Goal: Task Accomplishment & Management: Complete application form

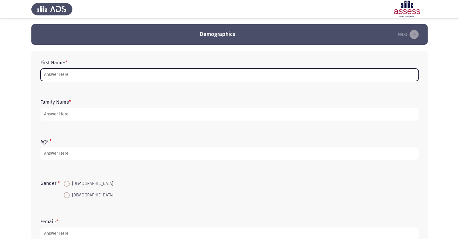
click at [98, 79] on input "First Name: *" at bounding box center [229, 75] width 378 height 12
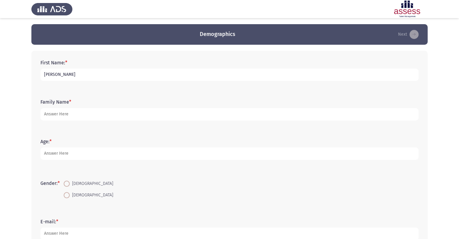
type input "[PERSON_NAME]"
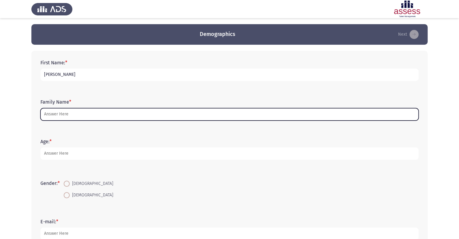
click at [82, 117] on input "Family Name *" at bounding box center [229, 114] width 378 height 12
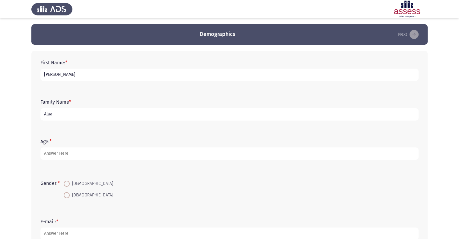
type input "Alaa"
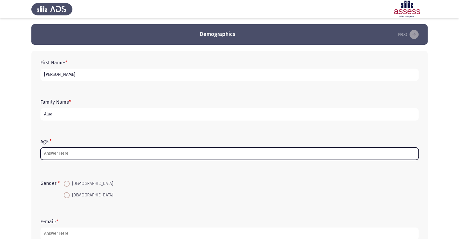
click at [73, 160] on input "Age: *" at bounding box center [229, 153] width 378 height 12
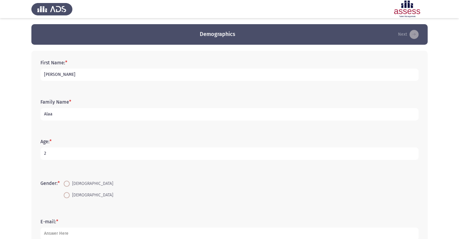
type input "29"
click at [70, 185] on span at bounding box center [67, 184] width 6 height 6
click at [70, 185] on input "[DEMOGRAPHIC_DATA]" at bounding box center [67, 184] width 6 height 6
radio input "true"
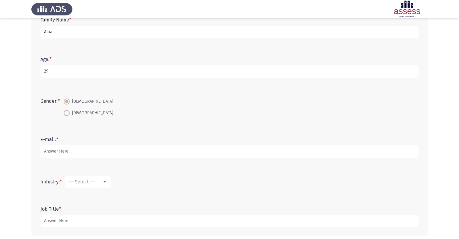
scroll to position [82, 0]
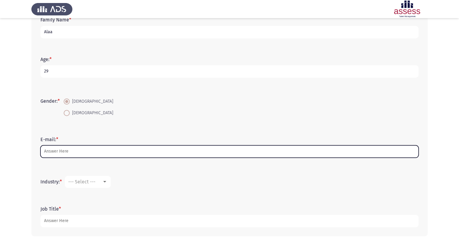
click at [108, 157] on input "E-mail: *" at bounding box center [229, 151] width 378 height 12
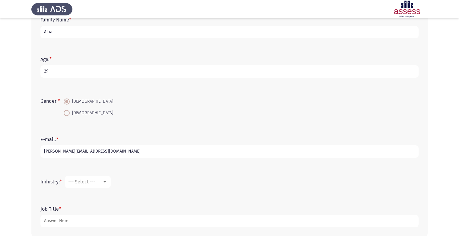
type input "[PERSON_NAME][EMAIL_ADDRESS][DOMAIN_NAME]"
click at [105, 184] on div at bounding box center [104, 181] width 5 height 5
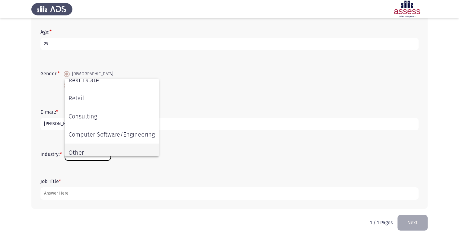
scroll to position [267, 0]
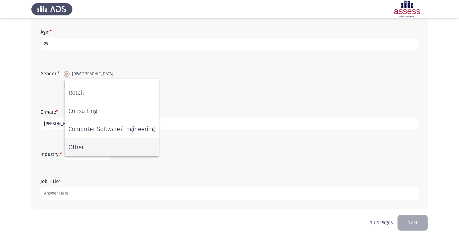
click at [103, 149] on span "Other" at bounding box center [112, 147] width 86 height 18
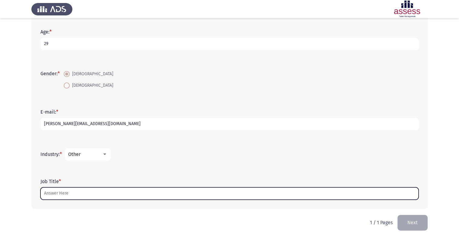
click at [83, 194] on input "Job Title *" at bounding box center [229, 193] width 378 height 12
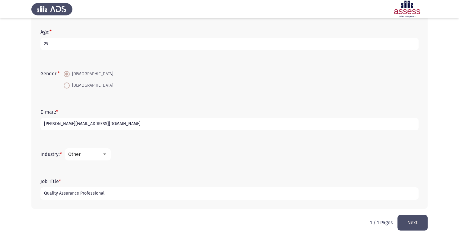
type input "Quality Assurance Professional"
click at [419, 224] on button "Next" at bounding box center [413, 222] width 30 height 15
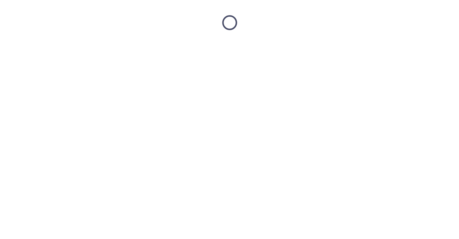
scroll to position [0, 0]
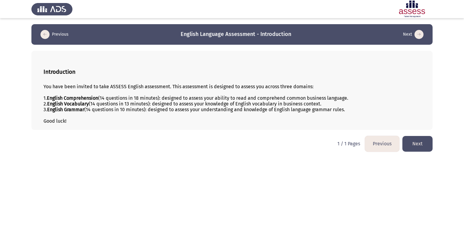
click at [415, 151] on button "Next" at bounding box center [417, 143] width 30 height 15
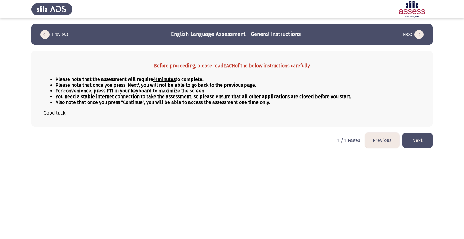
click at [419, 148] on button "Next" at bounding box center [417, 140] width 30 height 15
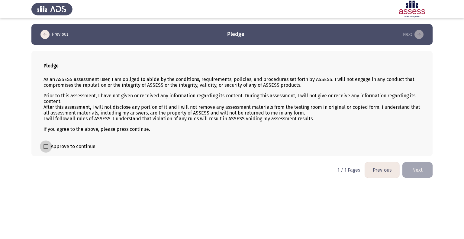
click at [81, 150] on span "Approve to continue" at bounding box center [73, 146] width 45 height 7
click at [46, 149] on input "Approve to continue" at bounding box center [46, 149] width 0 height 0
click at [82, 150] on span "Approve to continue" at bounding box center [73, 146] width 45 height 7
click at [46, 149] on input "Approve to continue" at bounding box center [46, 149] width 0 height 0
click at [63, 150] on span "Approve to continue" at bounding box center [73, 146] width 45 height 7
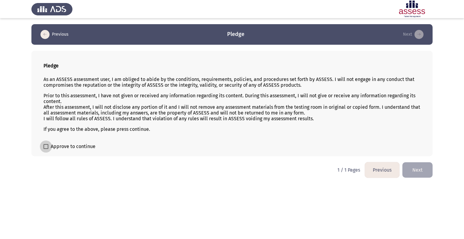
click at [46, 149] on input "Approve to continue" at bounding box center [46, 149] width 0 height 0
checkbox input "true"
click at [422, 178] on button "Next" at bounding box center [417, 169] width 30 height 15
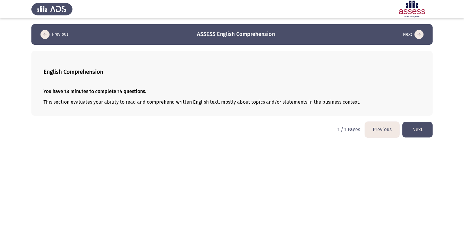
click at [417, 137] on button "Next" at bounding box center [417, 129] width 30 height 15
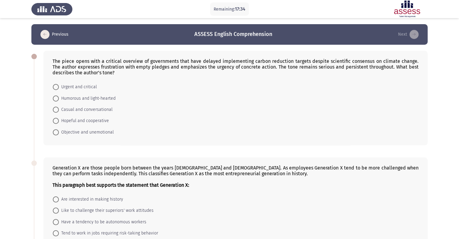
click at [80, 91] on span "Urgent and critical" at bounding box center [78, 86] width 38 height 7
click at [59, 90] on input "Urgent and critical" at bounding box center [56, 87] width 6 height 6
radio input "true"
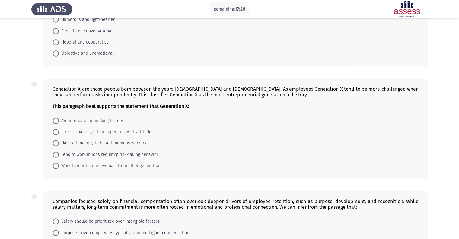
scroll to position [79, 0]
click at [117, 147] on span "Have a tendency to be autonomous workers" at bounding box center [103, 142] width 88 height 7
click at [59, 146] on input "Have a tendency to be autonomous workers" at bounding box center [56, 143] width 6 height 6
radio input "true"
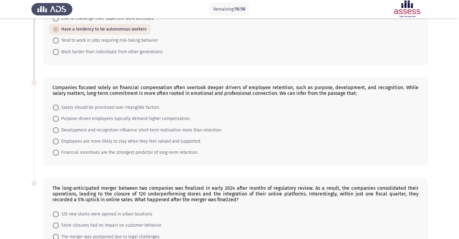
scroll to position [194, 0]
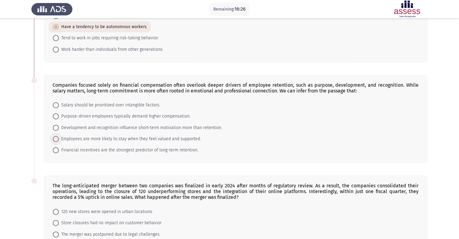
click at [184, 143] on span "Employees are more likely to stay when they feel valued and supported." at bounding box center [130, 138] width 142 height 7
click at [59, 142] on input "Employees are more likely to stay when they feel valued and supported." at bounding box center [56, 139] width 6 height 6
radio input "true"
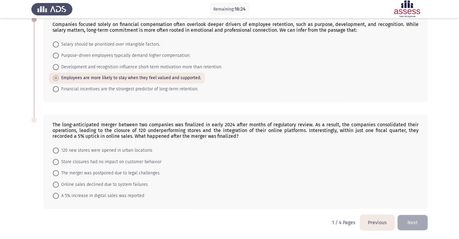
scroll to position [292, 0]
click at [116, 195] on span "A 5% increase in digital sales was reported" at bounding box center [101, 195] width 85 height 7
click at [59, 195] on input "A 5% increase in digital sales was reported" at bounding box center [56, 196] width 6 height 6
radio input "true"
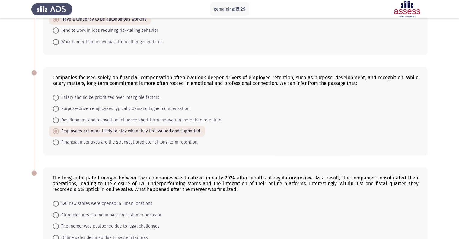
scroll to position [292, 0]
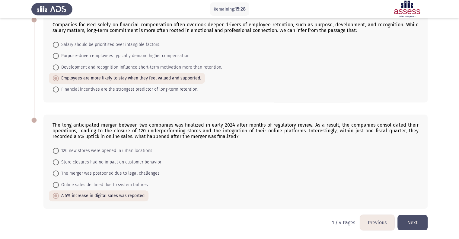
click at [418, 223] on button "Next" at bounding box center [413, 222] width 30 height 15
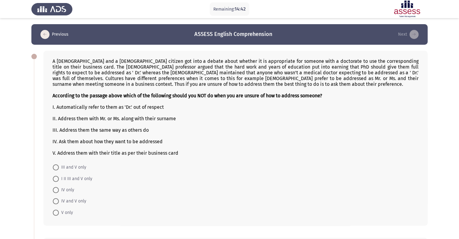
click at [139, 144] on div "IV. Ask them about how they want to be addressed" at bounding box center [236, 142] width 366 height 6
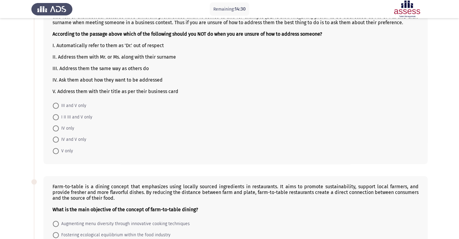
scroll to position [63, 0]
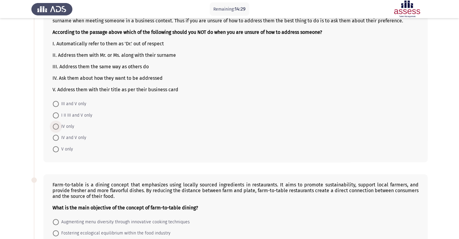
click at [62, 130] on span "IV only" at bounding box center [66, 126] width 15 height 7
click at [59, 130] on input "IV only" at bounding box center [56, 127] width 6 height 6
radio input "true"
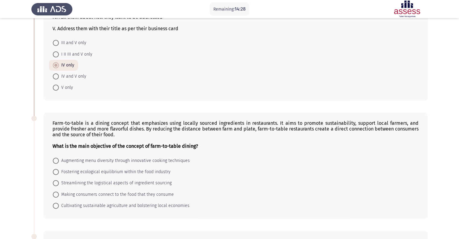
scroll to position [156, 0]
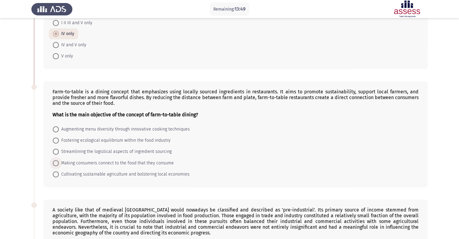
click at [133, 167] on span "Making consumers connect to the food that they consume" at bounding box center [116, 162] width 115 height 7
click at [59, 166] on input "Making consumers connect to the food that they consume" at bounding box center [56, 163] width 6 height 6
radio input "true"
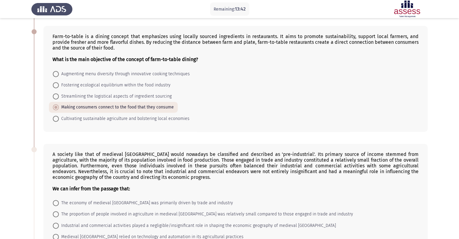
scroll to position [211, 0]
click at [231, 132] on div "Farm-to-table is a dining concept that emphasizes using locally sourced ingredi…" at bounding box center [235, 78] width 385 height 105
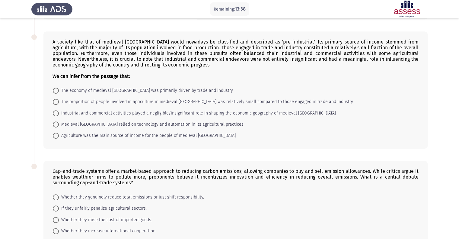
scroll to position [326, 0]
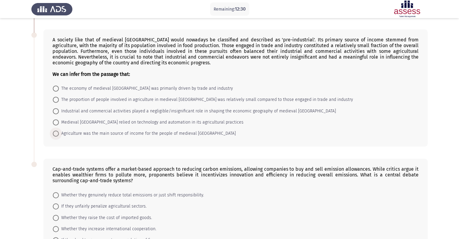
click at [158, 137] on span "Agriculture was the main source of income for the people of medieval England" at bounding box center [147, 133] width 177 height 7
click at [59, 137] on input "Agriculture was the main source of income for the people of medieval England" at bounding box center [56, 133] width 6 height 6
radio input "true"
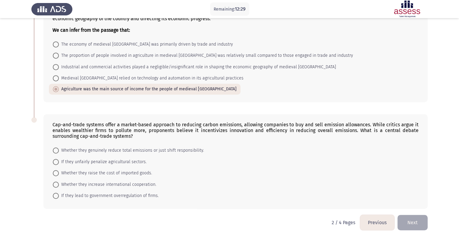
scroll to position [437, 0]
click at [169, 153] on span "Whether they genuinely reduce total emissions or just shift responsibility." at bounding box center [131, 150] width 145 height 7
click at [59, 153] on input "Whether they genuinely reduce total emissions or just shift responsibility." at bounding box center [56, 150] width 6 height 6
radio input "true"
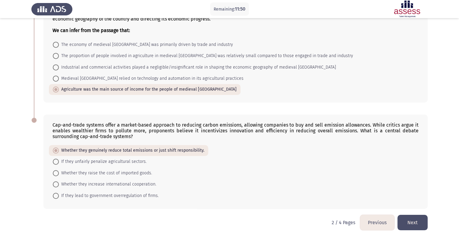
click at [407, 219] on button "Next" at bounding box center [413, 222] width 30 height 15
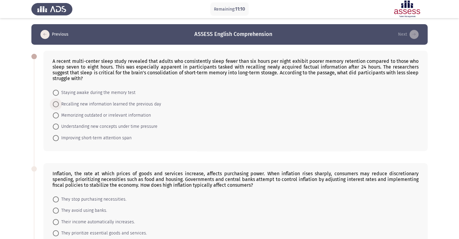
click at [147, 108] on span "Recalling new information learned the previous day" at bounding box center [110, 104] width 102 height 7
click at [59, 107] on input "Recalling new information learned the previous day" at bounding box center [56, 104] width 6 height 6
radio input "true"
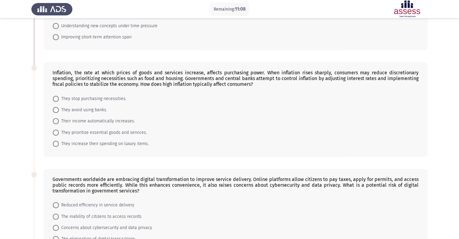
scroll to position [100, 0]
click at [127, 136] on span "They prioritize essential goods and services." at bounding box center [103, 132] width 88 height 7
click at [59, 136] on input "They prioritize essential goods and services." at bounding box center [56, 133] width 6 height 6
radio input "true"
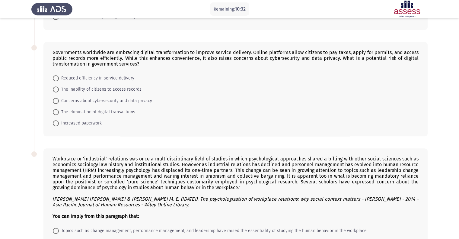
scroll to position [239, 0]
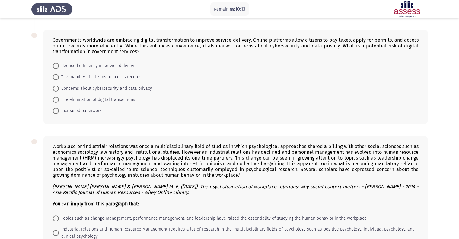
click at [176, 117] on form "Reduced efficiency in service delivery The inability of citizens to access reco…" at bounding box center [236, 88] width 366 height 56
click at [119, 92] on span "Concerns about cybersecurity and data privacy" at bounding box center [105, 88] width 93 height 7
click at [59, 92] on input "Concerns about cybersecurity and data privacy" at bounding box center [56, 88] width 6 height 6
radio input "true"
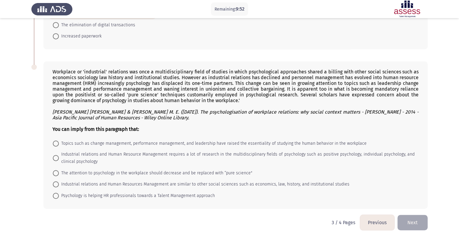
scroll to position [344, 0]
click at [228, 147] on span "Topics such as change management, performance management, and leadership have r…" at bounding box center [213, 143] width 308 height 7
click at [59, 147] on input "Topics such as change management, performance management, and leadership have r…" at bounding box center [56, 143] width 6 height 6
radio input "true"
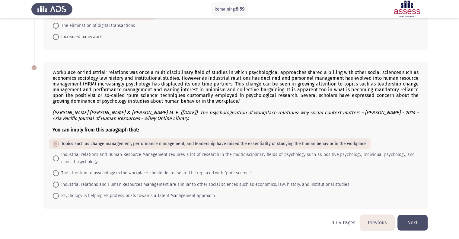
scroll to position [364, 0]
click at [419, 224] on button "Next" at bounding box center [413, 222] width 30 height 15
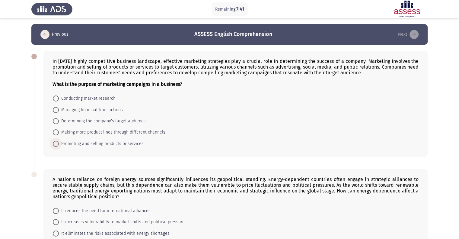
click at [123, 147] on span "Promoting and selling products or services" at bounding box center [101, 143] width 85 height 7
click at [59, 147] on input "Promoting and selling products or services" at bounding box center [56, 144] width 6 height 6
radio input "true"
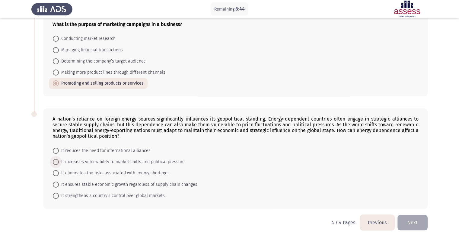
click at [134, 163] on span "It increases vulnerability to market shifts and political pressure" at bounding box center [122, 161] width 126 height 7
click at [59, 163] on input "It increases vulnerability to market shifts and political pressure" at bounding box center [56, 162] width 6 height 6
radio input "true"
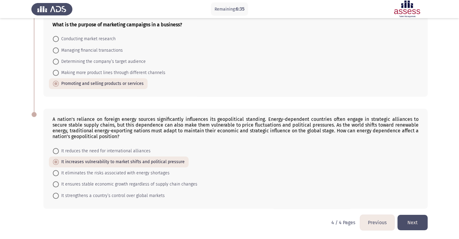
click at [412, 222] on button "Next" at bounding box center [413, 222] width 30 height 15
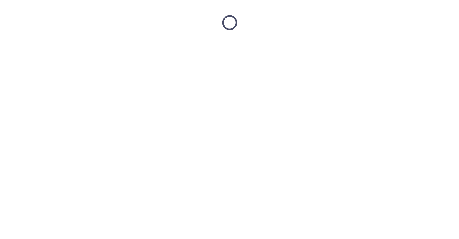
scroll to position [0, 0]
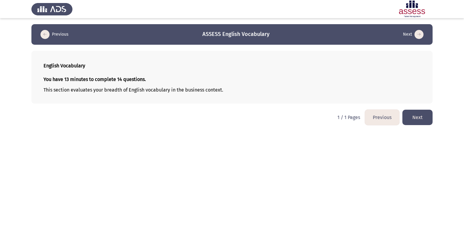
click at [413, 125] on button "Next" at bounding box center [417, 117] width 30 height 15
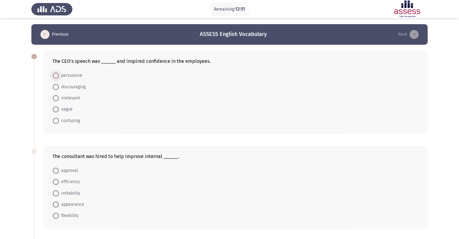
click at [72, 79] on span "persuasive" at bounding box center [71, 75] width 24 height 7
click at [59, 79] on input "persuasive" at bounding box center [56, 75] width 6 height 6
radio input "true"
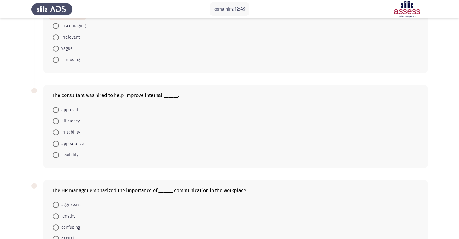
scroll to position [62, 0]
click at [65, 124] on span "efficiency" at bounding box center [69, 119] width 21 height 7
click at [59, 123] on input "efficiency" at bounding box center [56, 120] width 6 height 6
radio input "true"
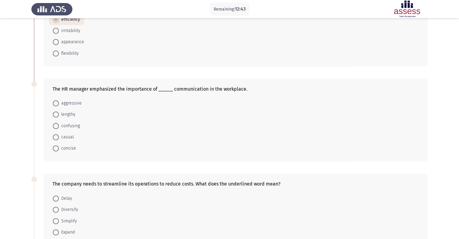
scroll to position [162, 0]
click at [64, 152] on span "concise" at bounding box center [67, 147] width 17 height 7
click at [59, 151] on input "concise" at bounding box center [56, 148] width 6 height 6
radio input "true"
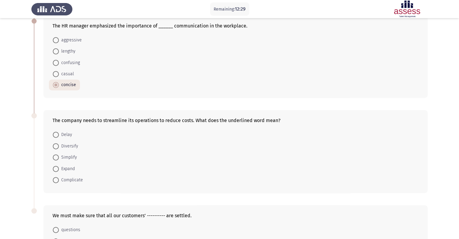
scroll to position [243, 0]
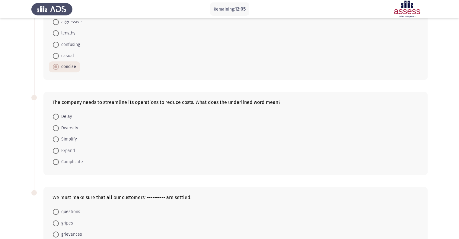
click at [68, 143] on span "Simplify" at bounding box center [68, 139] width 18 height 7
click at [59, 142] on input "Simplify" at bounding box center [56, 139] width 6 height 6
radio input "true"
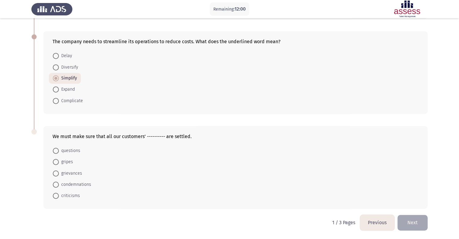
scroll to position [317, 0]
click at [64, 163] on span "gripes" at bounding box center [66, 161] width 14 height 7
click at [59, 163] on input "gripes" at bounding box center [56, 162] width 6 height 6
radio input "true"
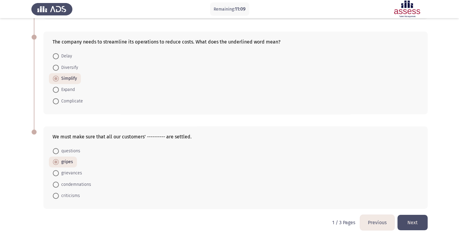
click at [412, 222] on button "Next" at bounding box center [413, 222] width 30 height 15
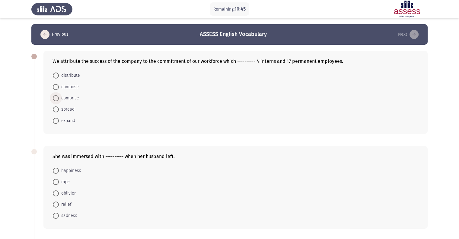
click at [64, 102] on span "comprise" at bounding box center [69, 98] width 20 height 7
click at [59, 101] on input "comprise" at bounding box center [56, 98] width 6 height 6
radio input "true"
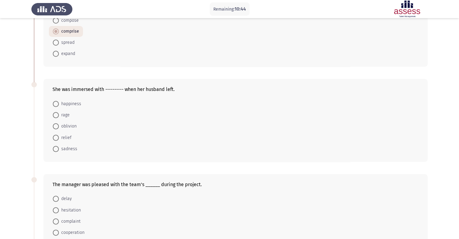
scroll to position [68, 0]
click at [65, 151] on span "sadness" at bounding box center [68, 147] width 18 height 7
click at [59, 151] on input "sadness" at bounding box center [56, 148] width 6 height 6
radio input "true"
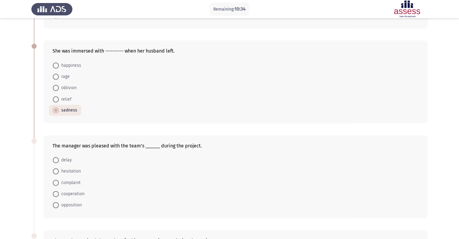
scroll to position [151, 0]
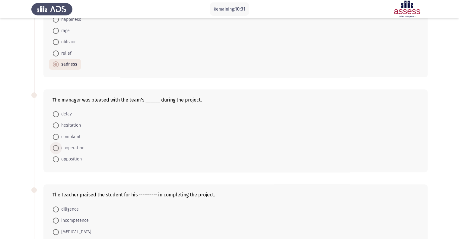
click at [80, 152] on span "cooperation" at bounding box center [72, 147] width 26 height 7
click at [59, 151] on input "cooperation" at bounding box center [56, 148] width 6 height 6
radio input "true"
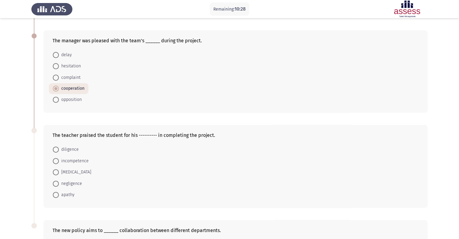
scroll to position [211, 0]
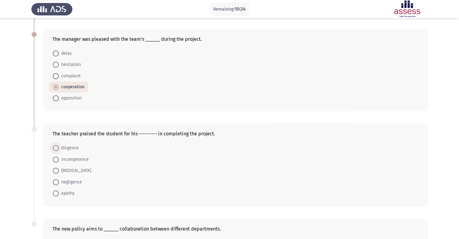
click at [68, 152] on span "diligence" at bounding box center [69, 147] width 20 height 7
click at [59, 151] on input "diligence" at bounding box center [56, 148] width 6 height 6
radio input "true"
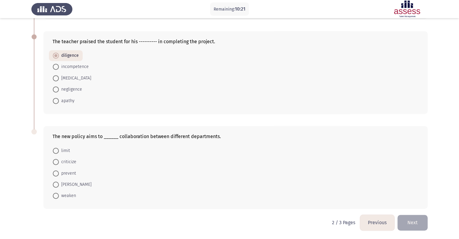
scroll to position [309, 0]
click at [66, 188] on span "foster" at bounding box center [75, 184] width 33 height 7
click at [59, 188] on input "foster" at bounding box center [56, 185] width 6 height 6
radio input "true"
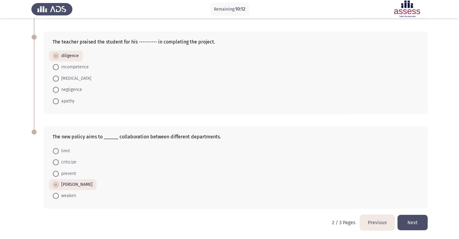
click at [415, 218] on button "Next" at bounding box center [413, 222] width 30 height 15
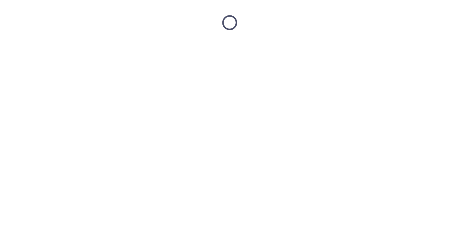
scroll to position [0, 0]
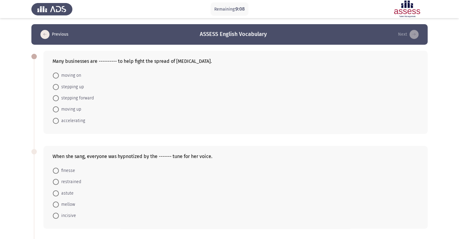
click at [68, 91] on span "stepping up" at bounding box center [71, 86] width 25 height 7
click at [59, 90] on input "stepping up" at bounding box center [56, 87] width 6 height 6
radio input "true"
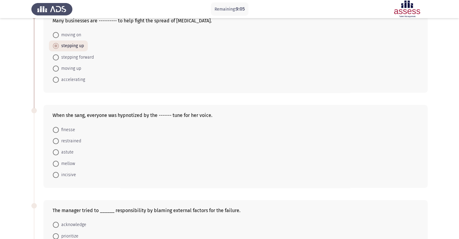
scroll to position [41, 0]
click at [69, 166] on span "mellow" at bounding box center [67, 163] width 16 height 7
click at [59, 166] on input "mellow" at bounding box center [56, 163] width 6 height 6
radio input "true"
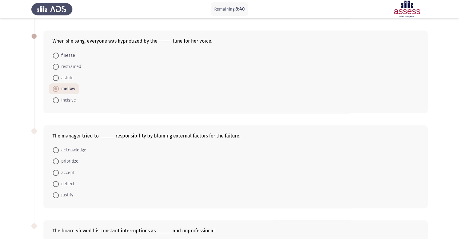
scroll to position [123, 0]
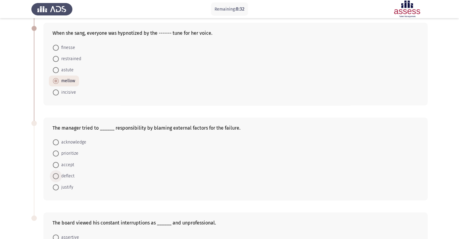
click at [72, 180] on span "deflect" at bounding box center [67, 175] width 16 height 7
click at [59, 179] on input "deflect" at bounding box center [56, 176] width 6 height 6
radio input "true"
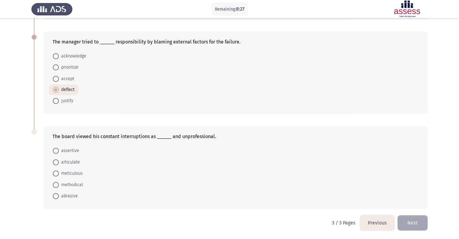
scroll to position [209, 0]
click at [64, 199] on span "abrasive" at bounding box center [68, 195] width 19 height 7
click at [59, 199] on input "abrasive" at bounding box center [56, 196] width 6 height 6
radio input "true"
click at [411, 230] on button "Next" at bounding box center [413, 222] width 30 height 15
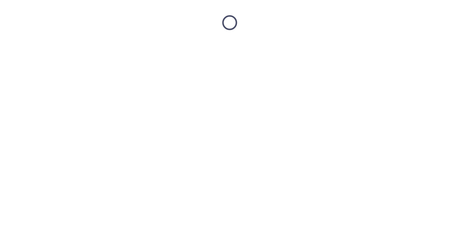
scroll to position [0, 0]
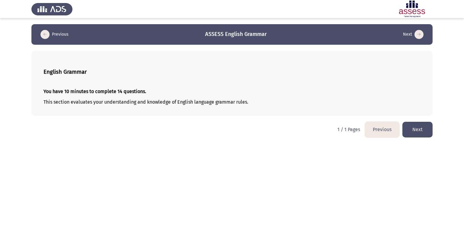
click at [425, 137] on button "Next" at bounding box center [417, 129] width 30 height 15
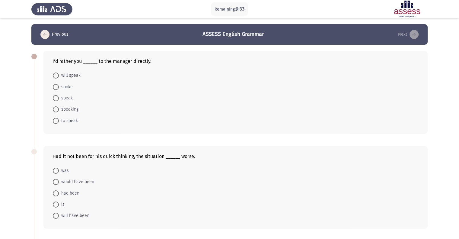
click at [62, 101] on span "speak" at bounding box center [66, 98] width 14 height 7
click at [59, 101] on input "speak" at bounding box center [56, 98] width 6 height 6
radio input "true"
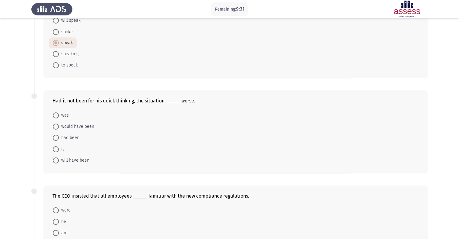
scroll to position [57, 0]
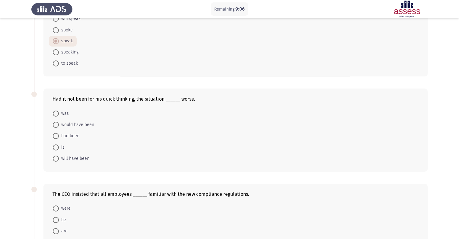
click at [90, 128] on span "would have been" at bounding box center [76, 124] width 35 height 7
click at [59, 128] on input "would have been" at bounding box center [56, 125] width 6 height 6
radio input "true"
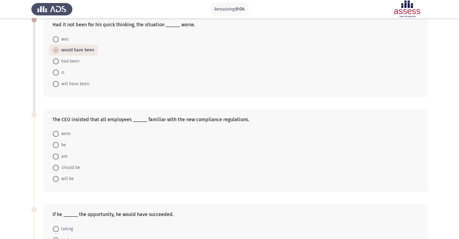
scroll to position [142, 0]
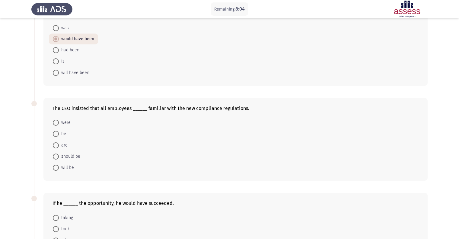
click at [58, 137] on span at bounding box center [56, 134] width 6 height 6
click at [58, 137] on input "be" at bounding box center [56, 134] width 6 height 6
radio input "true"
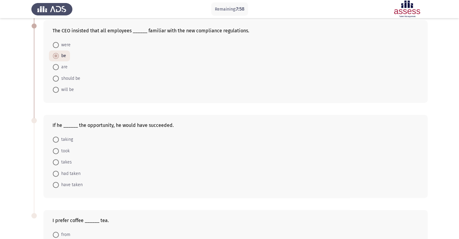
scroll to position [244, 0]
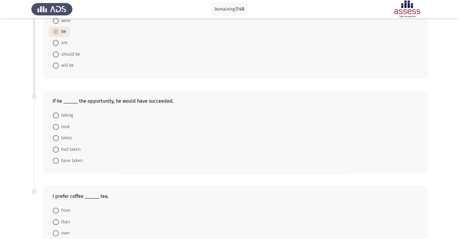
click at [72, 153] on span "had taken" at bounding box center [70, 149] width 22 height 7
click at [59, 153] on input "had taken" at bounding box center [56, 150] width 6 height 6
radio input "true"
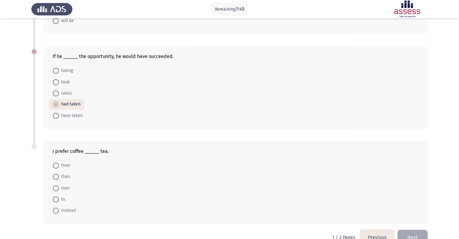
scroll to position [317, 0]
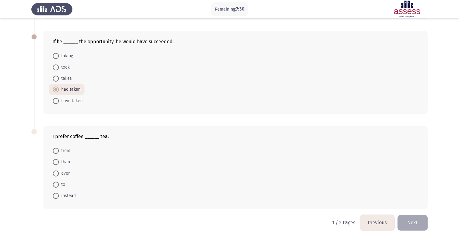
click at [56, 186] on span at bounding box center [56, 185] width 6 height 6
click at [56, 186] on input "to" at bounding box center [56, 185] width 6 height 6
radio input "true"
click at [417, 223] on button "Next" at bounding box center [413, 222] width 30 height 15
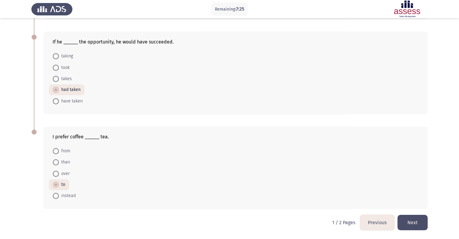
scroll to position [0, 0]
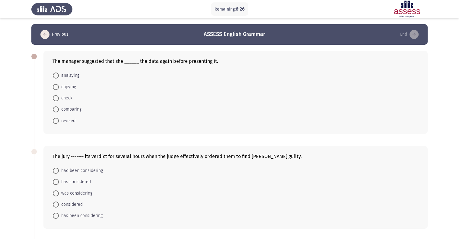
click at [66, 102] on span "check" at bounding box center [66, 98] width 14 height 7
click at [59, 101] on input "check" at bounding box center [56, 98] width 6 height 6
radio input "true"
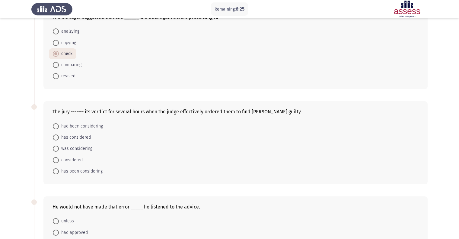
scroll to position [45, 0]
click at [89, 129] on span "had been considering" at bounding box center [81, 125] width 44 height 7
click at [59, 129] on input "had been considering" at bounding box center [56, 126] width 6 height 6
radio input "true"
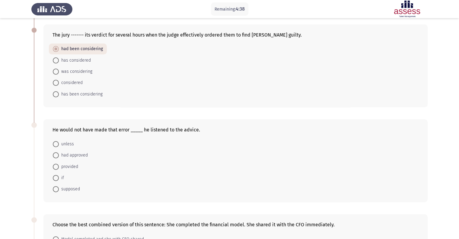
scroll to position [95, 0]
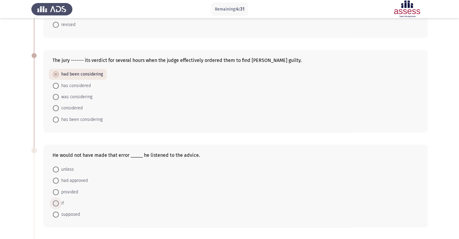
click at [60, 207] on span "if" at bounding box center [61, 203] width 5 height 7
click at [59, 206] on input "if" at bounding box center [56, 203] width 6 height 6
radio input "true"
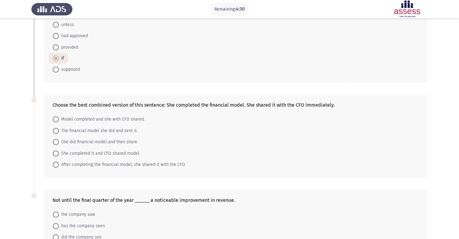
scroll to position [240, 0]
click at [114, 168] on span "After completing the financial model, she shared it with the CFO." at bounding box center [122, 164] width 127 height 7
click at [59, 167] on input "After completing the financial model, she shared it with the CFO." at bounding box center [56, 164] width 6 height 6
radio input "true"
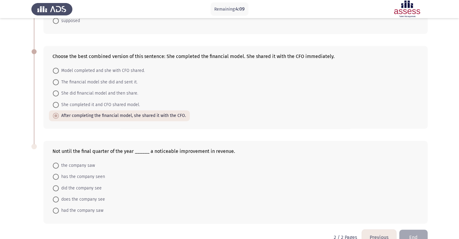
scroll to position [317, 0]
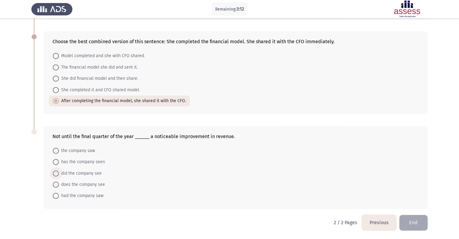
click at [95, 172] on span "did the company see" at bounding box center [80, 173] width 43 height 7
click at [59, 172] on input "did the company see" at bounding box center [56, 173] width 6 height 6
radio input "true"
click at [413, 224] on button "End" at bounding box center [414, 222] width 28 height 15
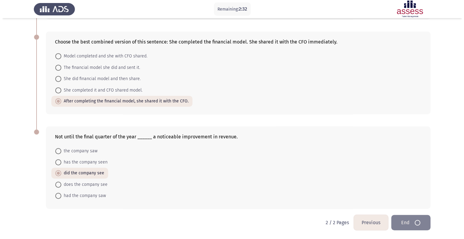
scroll to position [0, 0]
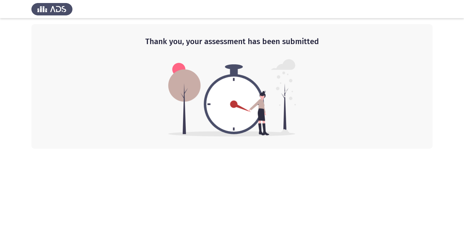
click at [387, 141] on div "Thank you, your assessment has been submitted" at bounding box center [231, 86] width 401 height 124
drag, startPoint x: 252, startPoint y: 156, endPoint x: 222, endPoint y: 50, distance: 110.2
click at [252, 149] on html "Thank you, your assessment has been submitted" at bounding box center [232, 74] width 464 height 149
click at [222, 48] on div "Thank you, your assessment has been submitted" at bounding box center [231, 86] width 401 height 124
click at [60, 10] on img at bounding box center [51, 9] width 41 height 17
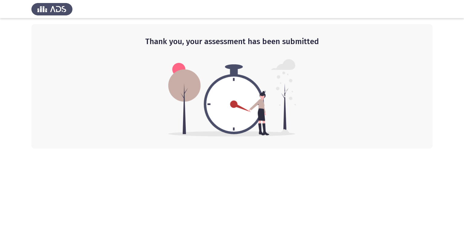
click at [79, 18] on div at bounding box center [232, 9] width 464 height 18
click at [194, 92] on img at bounding box center [232, 97] width 128 height 77
click at [41, 9] on img at bounding box center [51, 9] width 41 height 17
click at [261, 111] on img at bounding box center [232, 97] width 128 height 77
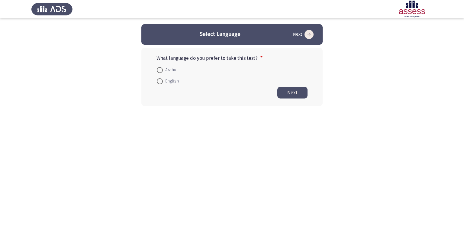
click at [164, 82] on span "English" at bounding box center [171, 81] width 16 height 7
click at [163, 82] on input "English" at bounding box center [160, 81] width 6 height 6
radio input "true"
click at [285, 93] on button "Next" at bounding box center [292, 92] width 30 height 12
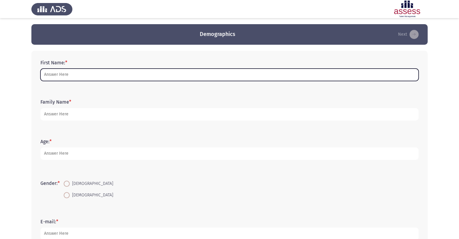
click at [116, 77] on input "First Name: *" at bounding box center [229, 75] width 378 height 12
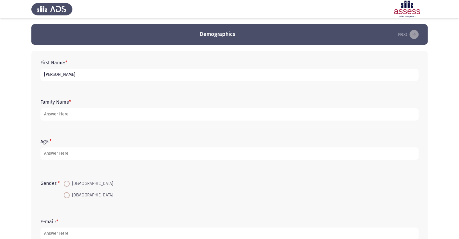
type input "[PERSON_NAME]"
click at [173, 122] on div "Family Name *" at bounding box center [229, 109] width 385 height 27
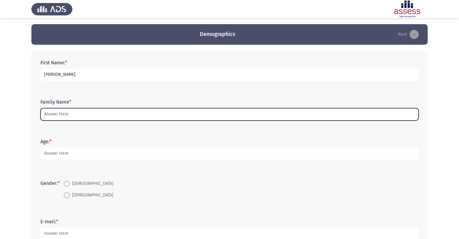
click at [178, 117] on input "Family Name *" at bounding box center [229, 114] width 378 height 12
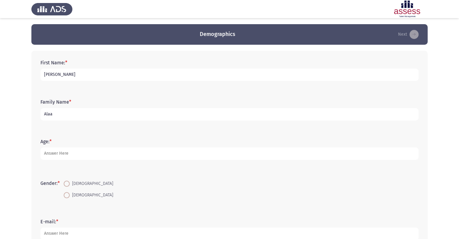
type input "Alaa"
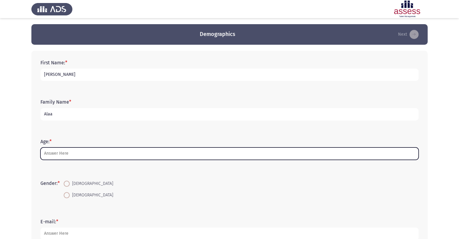
click at [113, 156] on input "Age: *" at bounding box center [229, 153] width 378 height 12
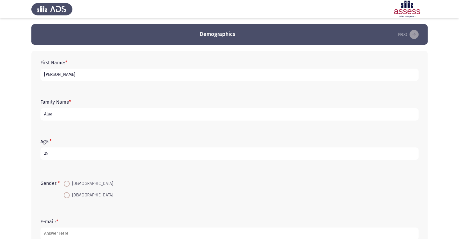
type input "29"
click at [75, 187] on span "[DEMOGRAPHIC_DATA]" at bounding box center [91, 183] width 43 height 7
click at [70, 187] on input "[DEMOGRAPHIC_DATA]" at bounding box center [67, 184] width 6 height 6
radio input "true"
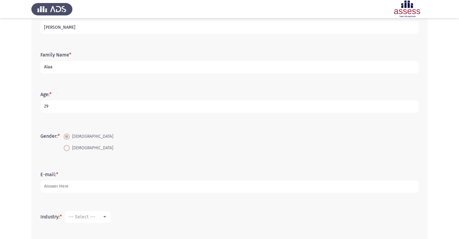
scroll to position [51, 0]
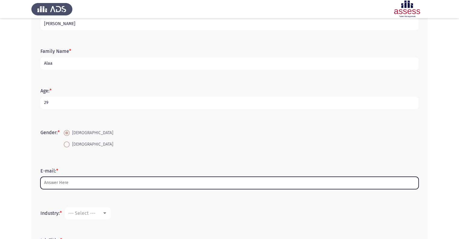
click at [97, 182] on input "E-mail: *" at bounding box center [229, 183] width 378 height 12
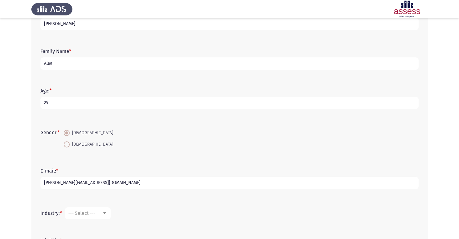
type input "[PERSON_NAME][EMAIL_ADDRESS][DOMAIN_NAME]"
click at [104, 213] on mat-select "--- Select ---" at bounding box center [88, 213] width 46 height 12
click at [95, 216] on span "--- Select ---" at bounding box center [81, 213] width 27 height 6
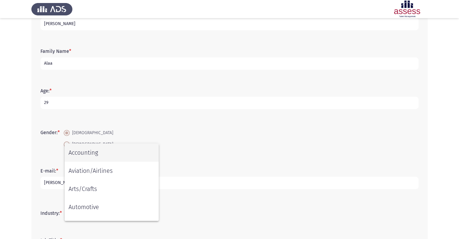
scroll to position [267, 0]
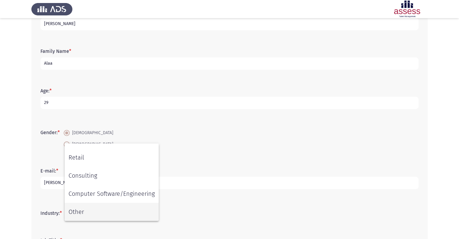
click at [132, 214] on span "Other" at bounding box center [112, 212] width 86 height 18
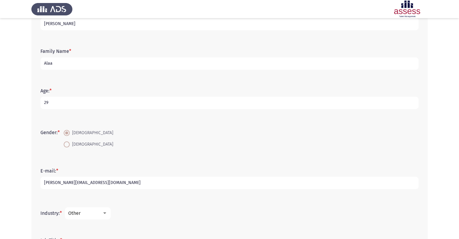
scroll to position [116, 0]
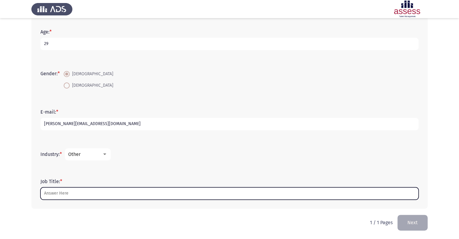
click at [144, 188] on input "Job Title: *" at bounding box center [229, 193] width 378 height 12
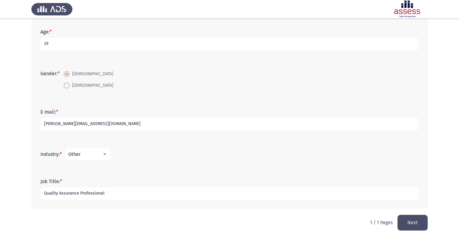
type input "Quality Assurance Professional"
click at [425, 225] on button "Next" at bounding box center [413, 222] width 30 height 15
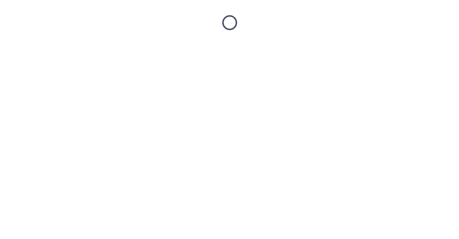
scroll to position [0, 0]
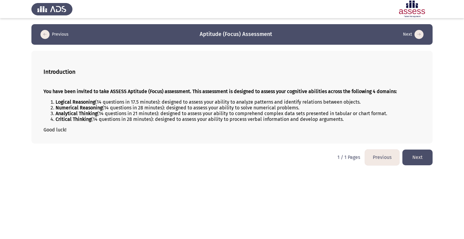
click at [411, 165] on button "Next" at bounding box center [417, 157] width 30 height 15
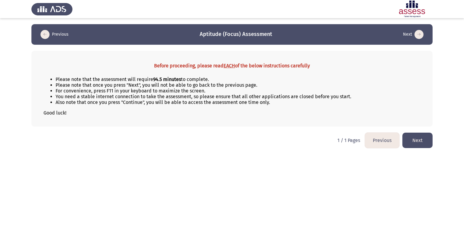
click at [415, 148] on button "Next" at bounding box center [417, 140] width 30 height 15
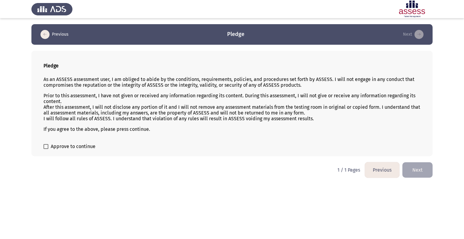
click at [80, 150] on span "Approve to continue" at bounding box center [73, 146] width 45 height 7
click at [46, 149] on input "Approve to continue" at bounding box center [46, 149] width 0 height 0
checkbox input "true"
click at [423, 178] on button "Next" at bounding box center [417, 169] width 30 height 15
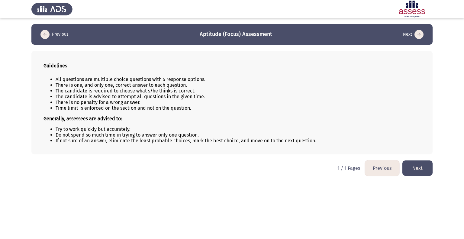
click at [422, 176] on button "Next" at bounding box center [417, 167] width 30 height 15
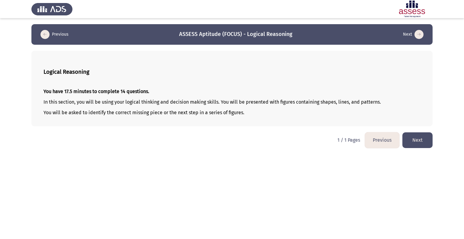
click at [416, 148] on button "Next" at bounding box center [417, 139] width 30 height 15
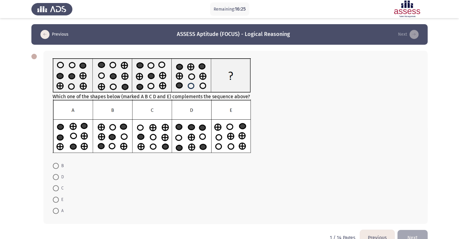
click at [56, 169] on span at bounding box center [56, 166] width 6 height 6
click at [56, 169] on input "B" at bounding box center [56, 166] width 6 height 6
radio input "true"
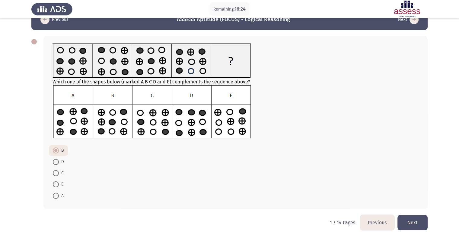
click at [414, 222] on button "Next" at bounding box center [413, 222] width 30 height 15
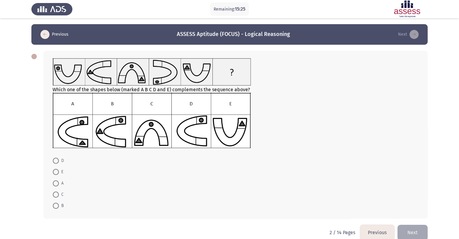
click at [58, 164] on span at bounding box center [56, 161] width 6 height 6
click at [58, 164] on input "D" at bounding box center [56, 161] width 6 height 6
radio input "true"
click at [54, 208] on span at bounding box center [56, 205] width 6 height 6
click at [54, 208] on input "B" at bounding box center [56, 205] width 6 height 6
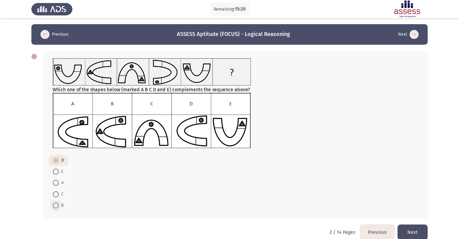
radio input "true"
click at [409, 232] on button "Next" at bounding box center [413, 231] width 30 height 15
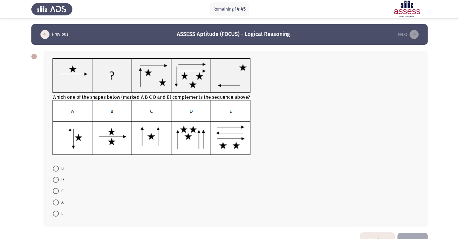
click at [59, 172] on span "B" at bounding box center [61, 168] width 5 height 7
click at [59, 172] on input "B" at bounding box center [56, 169] width 6 height 6
radio input "true"
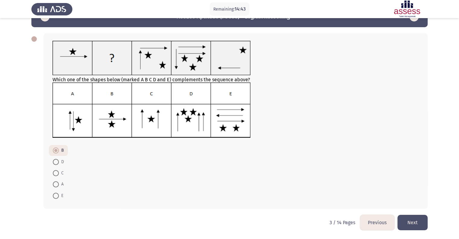
click at [409, 224] on button "Next" at bounding box center [413, 222] width 30 height 15
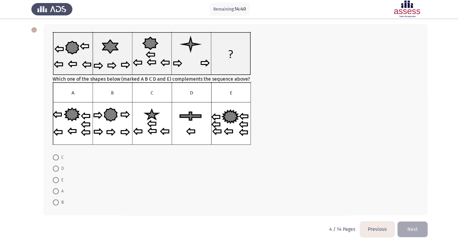
scroll to position [27, 0]
click at [56, 172] on span at bounding box center [56, 169] width 6 height 6
click at [56, 172] on input "D" at bounding box center [56, 169] width 6 height 6
radio input "true"
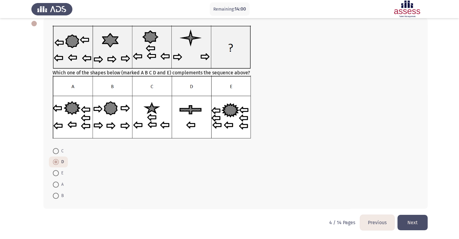
click at [411, 227] on button "Next" at bounding box center [413, 222] width 30 height 15
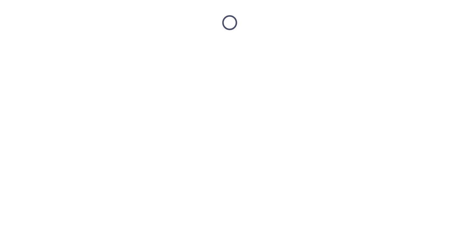
scroll to position [0, 0]
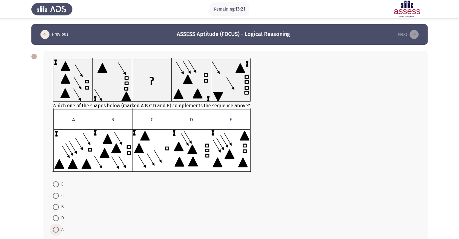
click at [53, 230] on span at bounding box center [56, 230] width 6 height 6
click at [53, 230] on input "A" at bounding box center [56, 230] width 6 height 6
radio input "true"
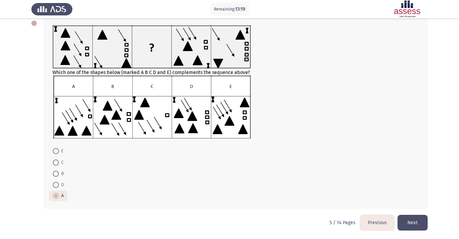
click at [411, 222] on button "Next" at bounding box center [413, 222] width 30 height 15
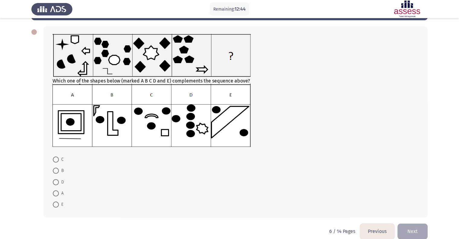
scroll to position [25, 0]
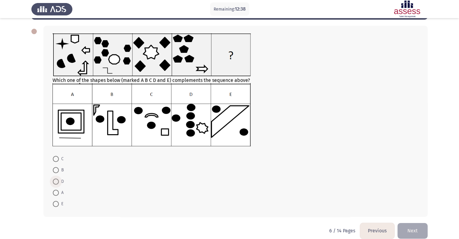
click at [56, 185] on label "D" at bounding box center [58, 181] width 11 height 7
click at [56, 185] on input "D" at bounding box center [56, 182] width 6 height 6
radio input "true"
click at [416, 230] on button "Next" at bounding box center [413, 230] width 30 height 15
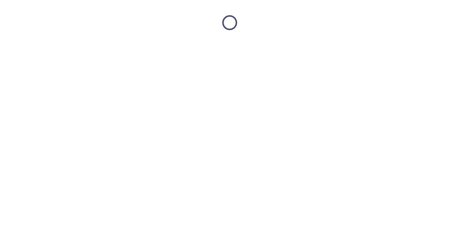
scroll to position [0, 0]
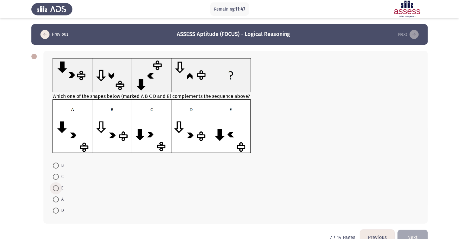
click at [54, 191] on span at bounding box center [56, 188] width 6 height 6
click at [54, 191] on input "E" at bounding box center [56, 188] width 6 height 6
radio input "true"
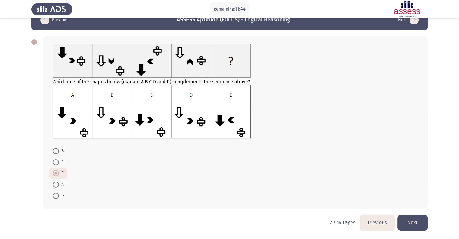
click at [409, 225] on button "Next" at bounding box center [413, 222] width 30 height 15
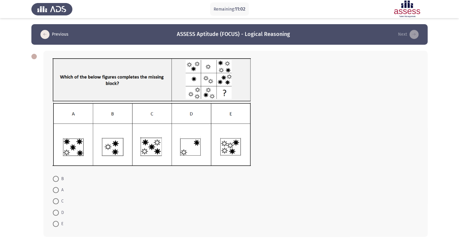
scroll to position [29, 0]
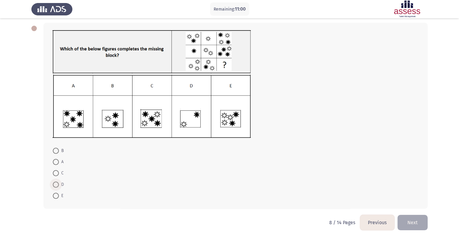
click at [56, 187] on span at bounding box center [56, 185] width 6 height 6
click at [56, 187] on input "D" at bounding box center [56, 185] width 6 height 6
radio input "true"
click at [416, 225] on button "Next" at bounding box center [413, 222] width 30 height 15
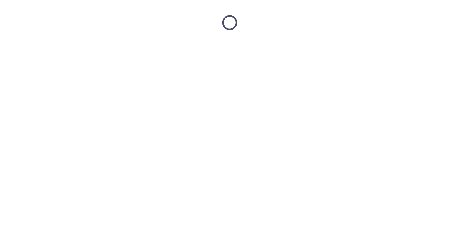
scroll to position [0, 0]
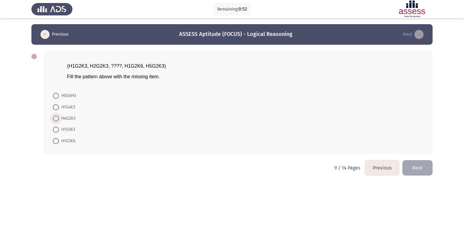
click at [69, 122] on span "H4G2K3" at bounding box center [67, 118] width 17 height 7
click at [59, 121] on input "H4G2K3" at bounding box center [56, 118] width 6 height 6
radio input "true"
click at [427, 175] on button "Next" at bounding box center [417, 166] width 30 height 15
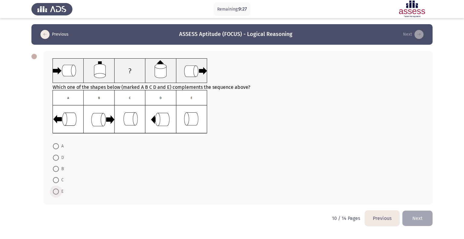
click at [55, 193] on span at bounding box center [56, 191] width 6 height 6
click at [55, 193] on input "E" at bounding box center [56, 191] width 6 height 6
radio input "true"
drag, startPoint x: 424, startPoint y: 221, endPoint x: 427, endPoint y: 203, distance: 18.2
click at [427, 210] on div "Previous ASSESS Aptitude (FOCUS) - Logical Reasoning Next Which one of the shap…" at bounding box center [231, 117] width 401 height 186
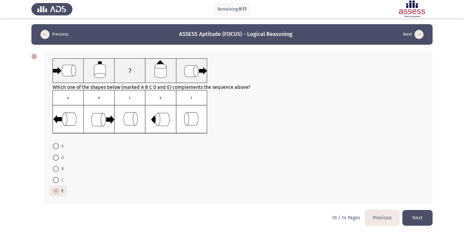
click at [427, 210] on div "Which one of the shapes below (marked A B C D and E) complements the sequence a…" at bounding box center [231, 127] width 401 height 165
click at [423, 225] on button "Next" at bounding box center [417, 217] width 30 height 15
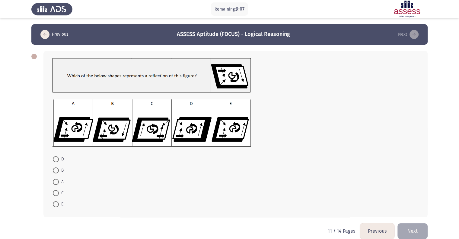
scroll to position [12, 0]
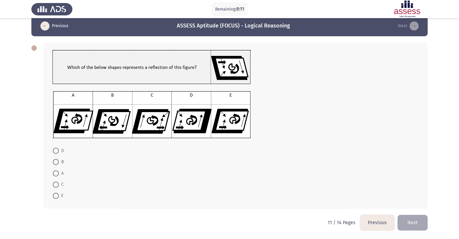
click at [82, 123] on img at bounding box center [152, 114] width 198 height 47
click at [58, 171] on span at bounding box center [56, 173] width 6 height 6
click at [58, 171] on input "A" at bounding box center [56, 173] width 6 height 6
radio input "true"
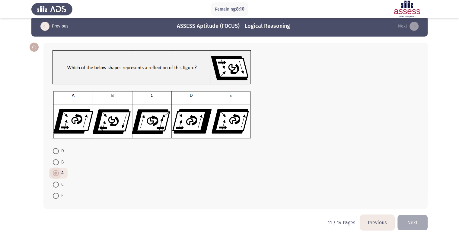
scroll to position [12, 0]
click at [421, 220] on button "Next" at bounding box center [413, 222] width 30 height 15
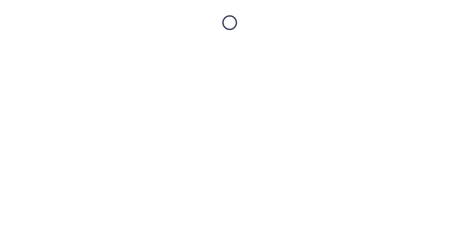
scroll to position [0, 0]
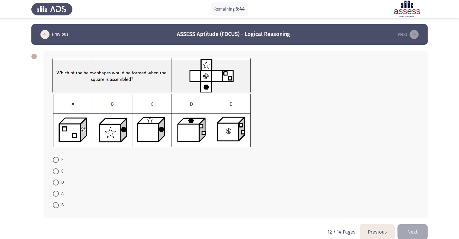
click at [59, 209] on span "B" at bounding box center [61, 204] width 5 height 7
click at [59, 208] on input "B" at bounding box center [56, 205] width 6 height 6
radio input "true"
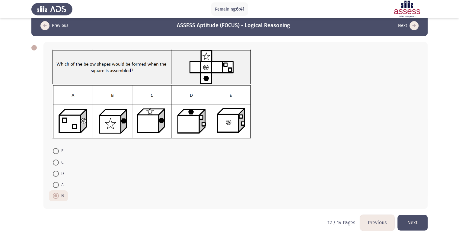
click at [415, 221] on button "Next" at bounding box center [413, 222] width 30 height 15
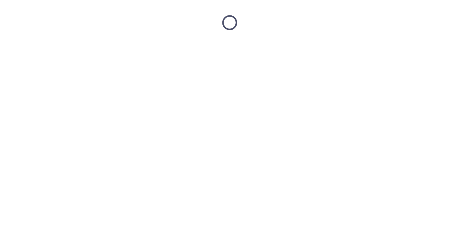
scroll to position [0, 0]
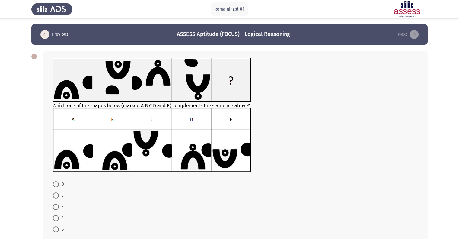
click at [58, 187] on span at bounding box center [56, 184] width 6 height 6
click at [58, 187] on input "D" at bounding box center [56, 184] width 6 height 6
radio input "true"
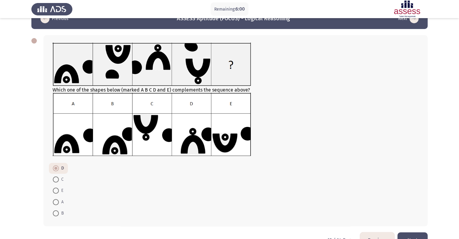
scroll to position [37, 0]
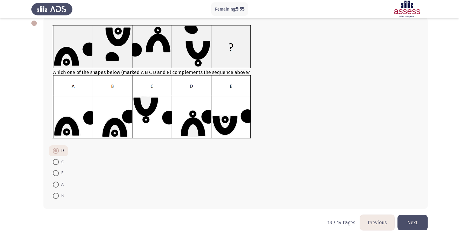
click at [378, 224] on button "Previous" at bounding box center [377, 222] width 34 height 15
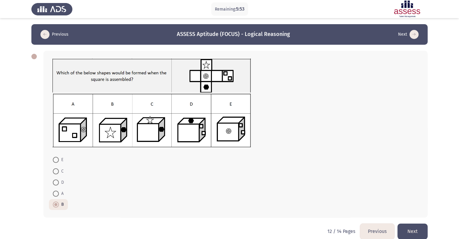
click at [378, 227] on button "Previous" at bounding box center [377, 231] width 34 height 15
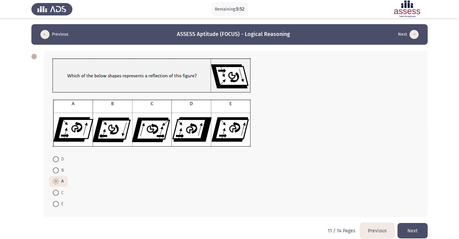
scroll to position [12, 0]
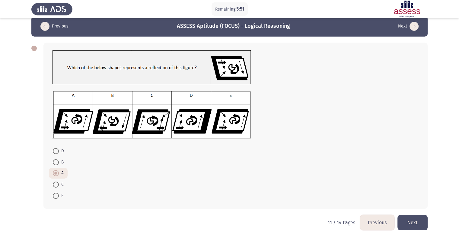
click at [375, 223] on button "Previous" at bounding box center [377, 222] width 34 height 15
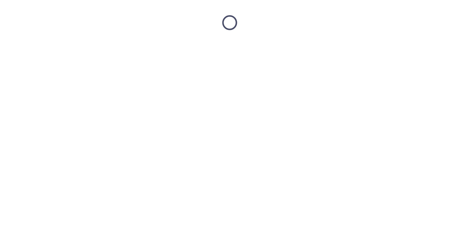
scroll to position [0, 0]
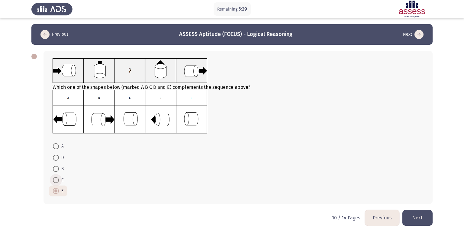
click at [57, 183] on span at bounding box center [56, 180] width 6 height 6
click at [57, 183] on input "C" at bounding box center [56, 180] width 6 height 6
radio input "true"
click at [378, 225] on button "Previous" at bounding box center [382, 217] width 34 height 15
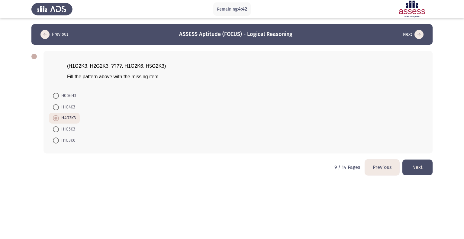
click at [419, 175] on button "Next" at bounding box center [417, 166] width 30 height 15
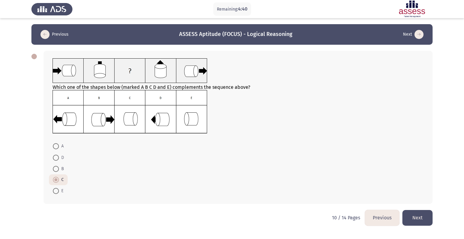
click at [415, 224] on button "Next" at bounding box center [417, 217] width 30 height 15
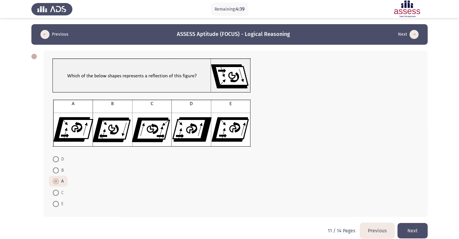
click at [415, 229] on button "Next" at bounding box center [413, 230] width 30 height 15
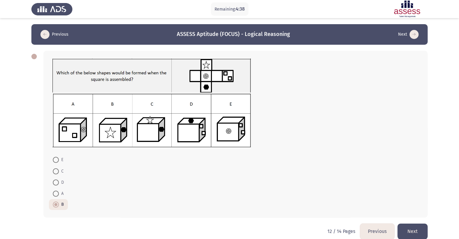
scroll to position [11, 0]
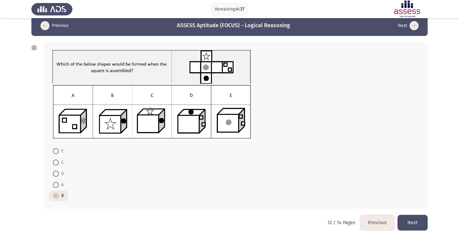
click at [417, 219] on button "Next" at bounding box center [413, 222] width 30 height 15
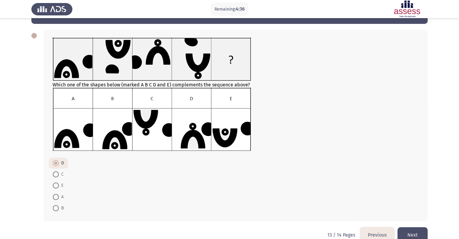
scroll to position [37, 0]
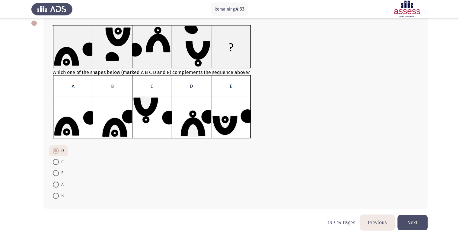
click at [409, 222] on button "Next" at bounding box center [413, 222] width 30 height 15
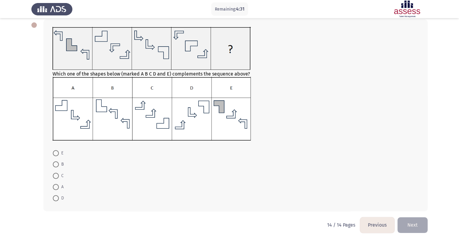
scroll to position [37, 0]
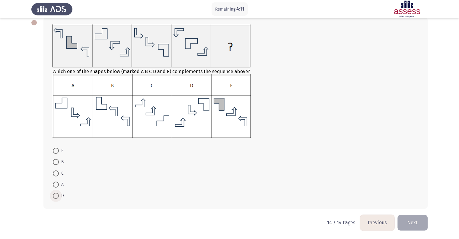
click at [56, 195] on span at bounding box center [56, 196] width 6 height 6
click at [56, 195] on input "D" at bounding box center [56, 196] width 6 height 6
radio input "true"
click at [378, 224] on button "Previous" at bounding box center [377, 222] width 34 height 15
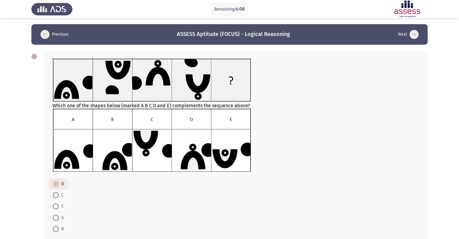
scroll to position [37, 0]
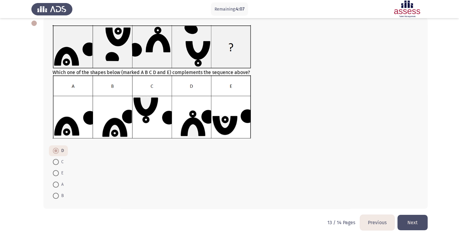
click at [380, 225] on button "Previous" at bounding box center [377, 222] width 34 height 15
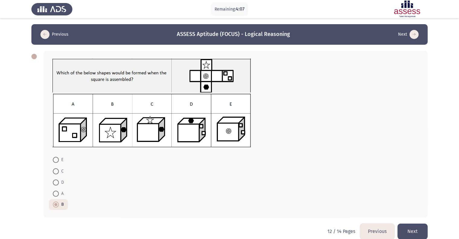
scroll to position [11, 0]
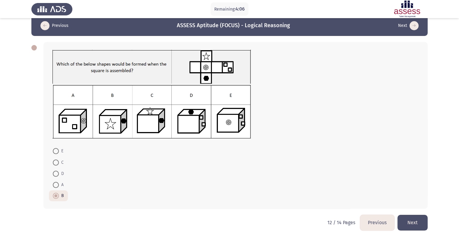
click at [377, 220] on button "Previous" at bounding box center [377, 222] width 34 height 15
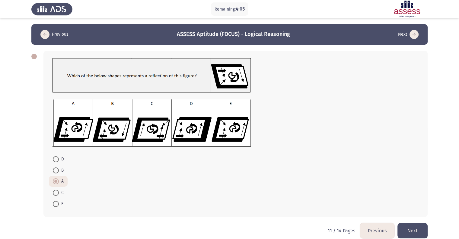
scroll to position [12, 0]
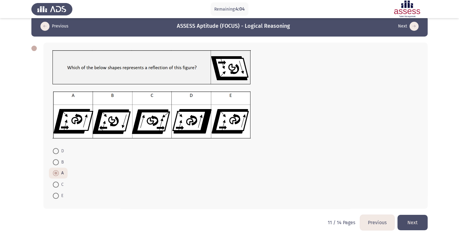
click at [374, 226] on button "Previous" at bounding box center [377, 222] width 34 height 15
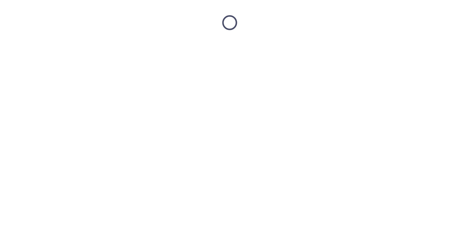
scroll to position [0, 0]
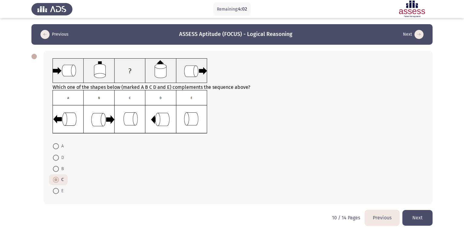
click at [383, 220] on button "Previous" at bounding box center [382, 217] width 34 height 15
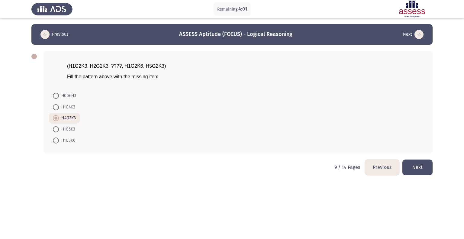
click at [388, 169] on button "Previous" at bounding box center [382, 166] width 34 height 15
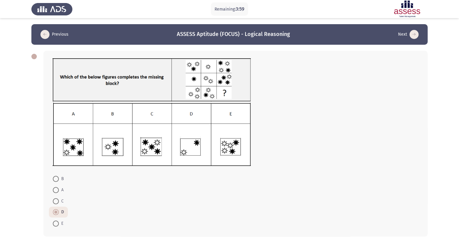
scroll to position [30, 0]
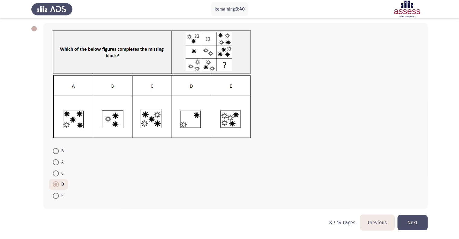
click at [386, 223] on button "Previous" at bounding box center [377, 222] width 34 height 15
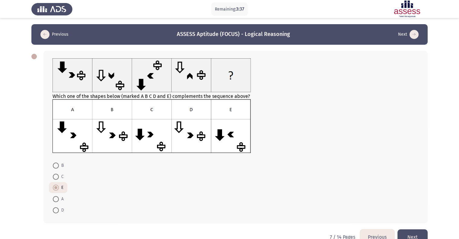
scroll to position [18, 0]
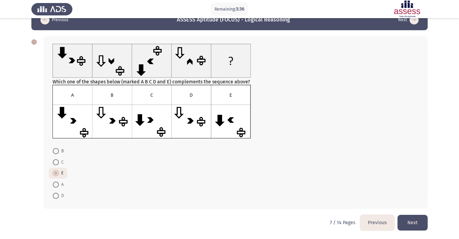
click at [377, 220] on button "Previous" at bounding box center [377, 222] width 34 height 15
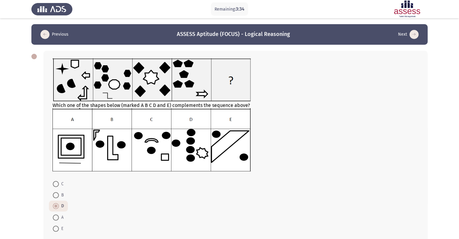
scroll to position [36, 0]
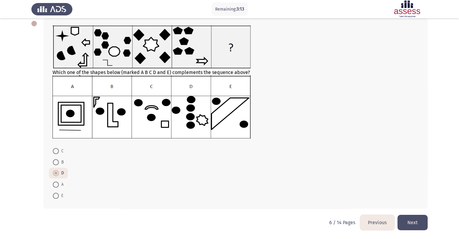
click at [375, 221] on button "Previous" at bounding box center [377, 222] width 34 height 15
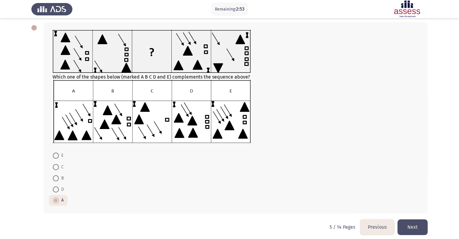
scroll to position [37, 0]
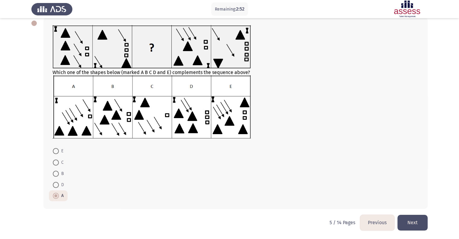
click at [414, 223] on button "Next" at bounding box center [413, 222] width 30 height 15
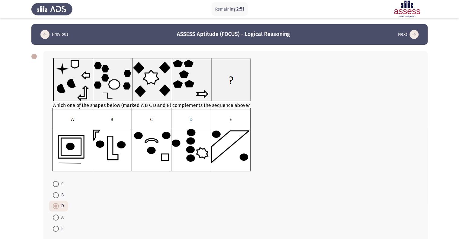
scroll to position [36, 0]
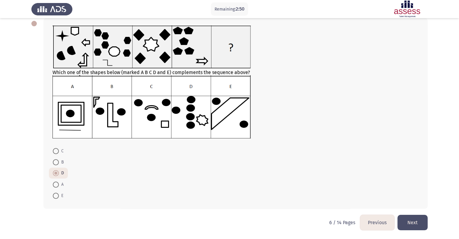
click at [414, 221] on button "Next" at bounding box center [413, 222] width 30 height 15
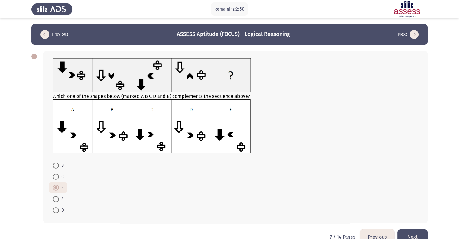
scroll to position [18, 0]
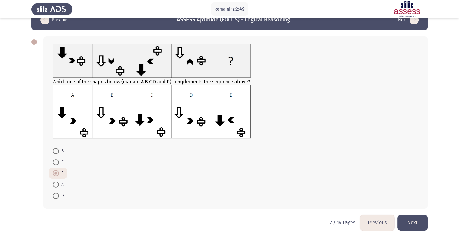
click at [411, 227] on button "Next" at bounding box center [413, 222] width 30 height 15
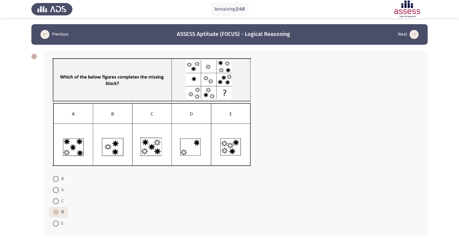
scroll to position [30, 0]
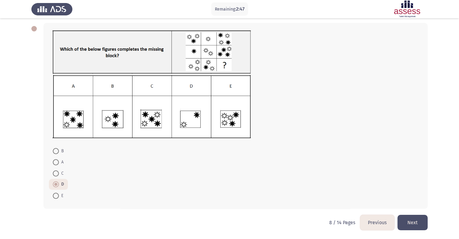
click at [418, 222] on button "Next" at bounding box center [413, 222] width 30 height 15
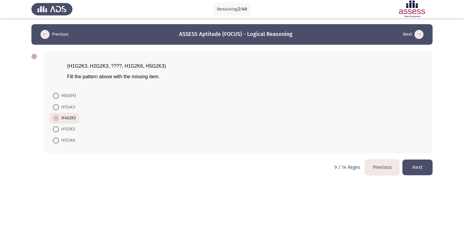
click at [464, 157] on app-assessment-container "Remaining: 2:46 Previous ASSESS Aptitude (FOCUS) - Logical Reasoning Next (H1G2…" at bounding box center [232, 91] width 464 height 135
click at [425, 175] on button "Next" at bounding box center [417, 166] width 30 height 15
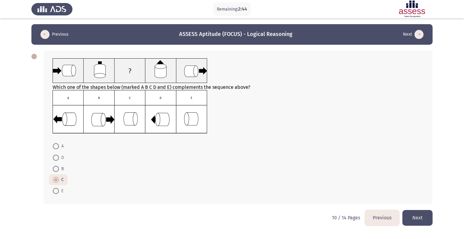
drag, startPoint x: 437, startPoint y: 223, endPoint x: 425, endPoint y: 222, distance: 11.8
click at [436, 223] on html "Remaining: 2:44 Previous ASSESS Aptitude (FOCUS) - Logical Reasoning Next Which…" at bounding box center [232, 117] width 464 height 234
click at [424, 222] on button "Next" at bounding box center [417, 217] width 30 height 15
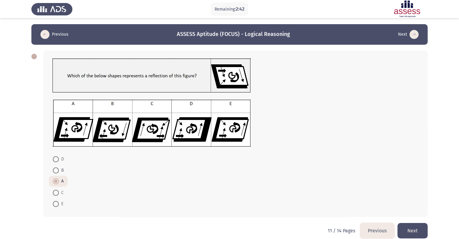
click at [422, 231] on button "Next" at bounding box center [413, 230] width 30 height 15
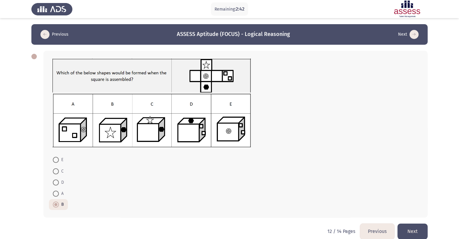
scroll to position [11, 0]
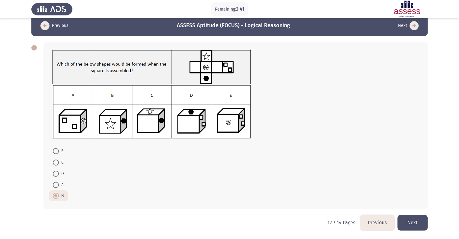
click at [409, 223] on button "Next" at bounding box center [413, 222] width 30 height 15
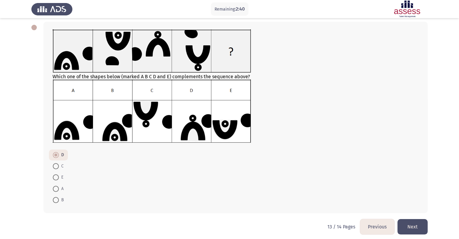
scroll to position [37, 0]
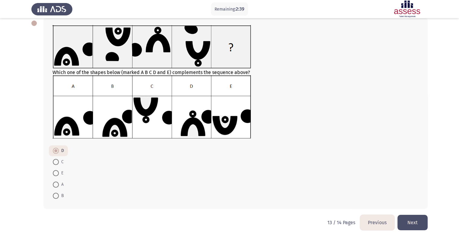
click at [415, 225] on button "Next" at bounding box center [413, 222] width 30 height 15
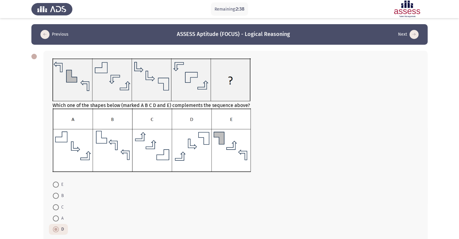
scroll to position [37, 0]
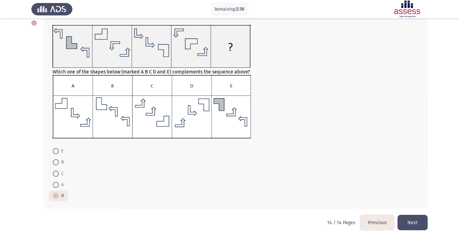
click at [414, 225] on button "Next" at bounding box center [413, 222] width 30 height 15
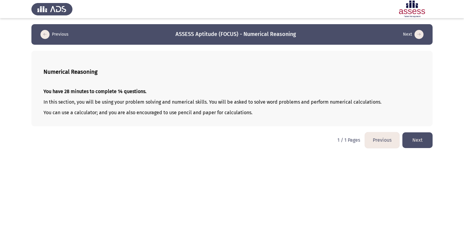
click at [418, 148] on button "Next" at bounding box center [417, 139] width 30 height 15
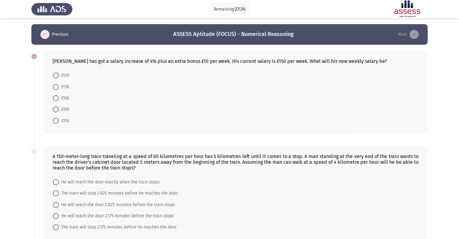
click at [55, 101] on span at bounding box center [56, 98] width 6 height 6
click at [55, 101] on input "£166" at bounding box center [56, 98] width 6 height 6
radio input "true"
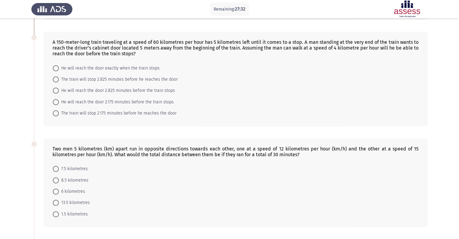
scroll to position [112, 0]
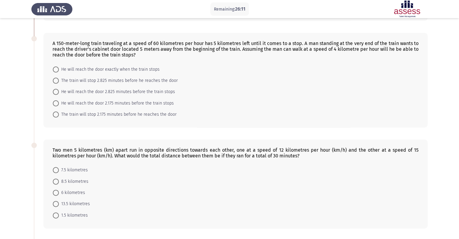
click at [170, 95] on span "He will reach the door 2.825 minutes before the train stops" at bounding box center [117, 91] width 116 height 7
click at [59, 95] on input "He will reach the door 2.825 minutes before the train stops" at bounding box center [56, 92] width 6 height 6
radio input "true"
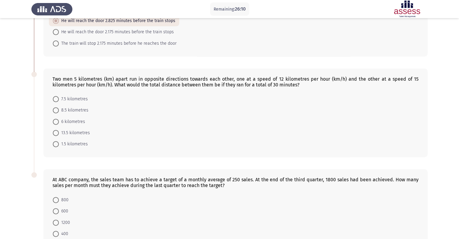
scroll to position [204, 0]
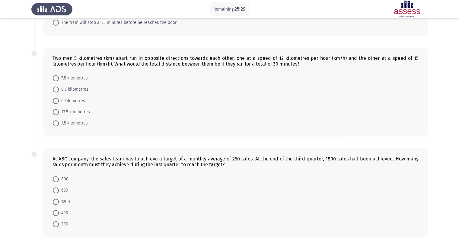
click at [82, 82] on span "7.5 kilometres" at bounding box center [73, 78] width 29 height 7
click at [59, 81] on input "7.5 kilometres" at bounding box center [56, 78] width 6 height 6
radio input "true"
click at [85, 115] on span "13.5 kilometres" at bounding box center [74, 111] width 31 height 7
click at [59, 115] on input "13.5 kilometres" at bounding box center [56, 112] width 6 height 6
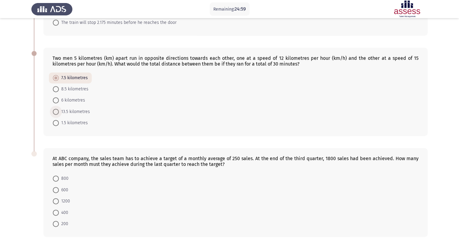
radio input "true"
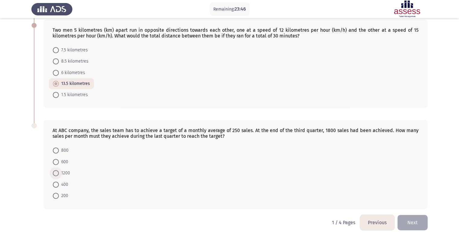
click at [67, 175] on span "1200" at bounding box center [64, 172] width 11 height 7
click at [59, 175] on input "1200" at bounding box center [56, 173] width 6 height 6
radio input "true"
click at [59, 186] on span "400" at bounding box center [63, 184] width 9 height 7
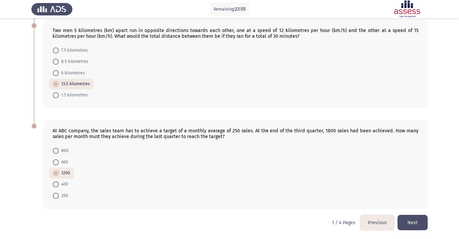
click at [59, 186] on input "400" at bounding box center [56, 184] width 6 height 6
radio input "true"
click at [410, 227] on button "Next" at bounding box center [413, 222] width 30 height 15
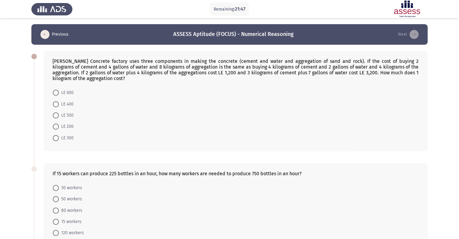
click at [70, 130] on span "LE 200" at bounding box center [66, 126] width 15 height 7
click at [59, 130] on input "LE 200" at bounding box center [56, 127] width 6 height 6
radio input "true"
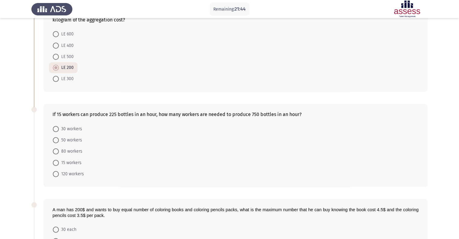
scroll to position [60, 0]
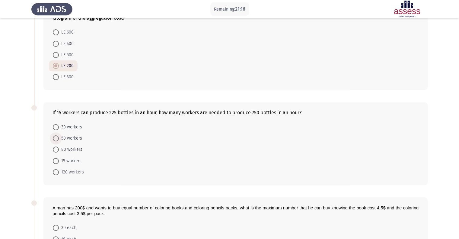
click at [66, 142] on span "50 workers" at bounding box center [70, 138] width 23 height 7
click at [59, 141] on input "50 workers" at bounding box center [56, 138] width 6 height 6
radio input "true"
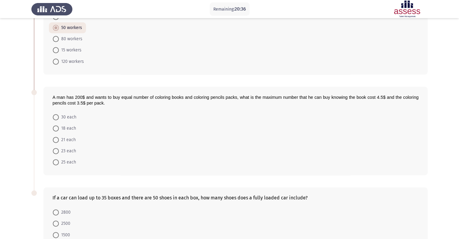
scroll to position [171, 0]
click at [59, 166] on span "25 each" at bounding box center [67, 161] width 17 height 7
click at [59, 165] on input "25 each" at bounding box center [56, 162] width 6 height 6
radio input "true"
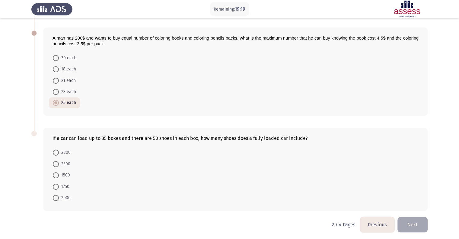
scroll to position [249, 0]
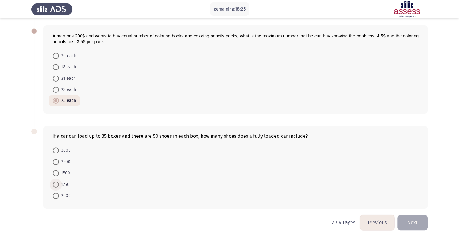
click at [66, 183] on span "1750" at bounding box center [64, 184] width 11 height 7
click at [59, 183] on input "1750" at bounding box center [56, 185] width 6 height 6
radio input "true"
click at [415, 228] on button "Next" at bounding box center [413, 222] width 30 height 15
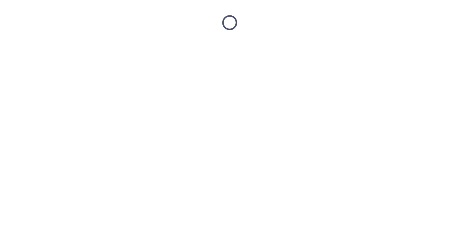
scroll to position [0, 0]
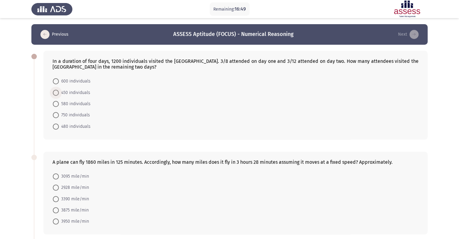
click at [69, 94] on span "450 individuals" at bounding box center [74, 92] width 31 height 7
click at [59, 94] on input "450 individuals" at bounding box center [56, 93] width 6 height 6
radio input "true"
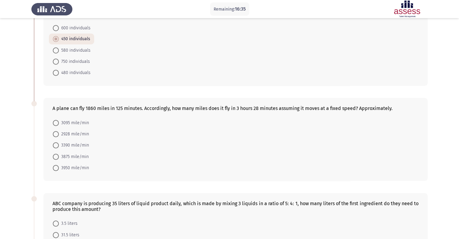
scroll to position [54, 0]
click at [80, 125] on span "3095 mile/min" at bounding box center [74, 121] width 30 height 7
click at [59, 125] on input "3095 mile/min" at bounding box center [56, 122] width 6 height 6
radio input "true"
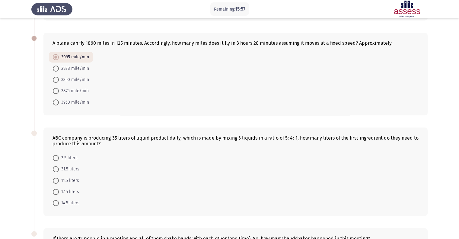
scroll to position [192, 0]
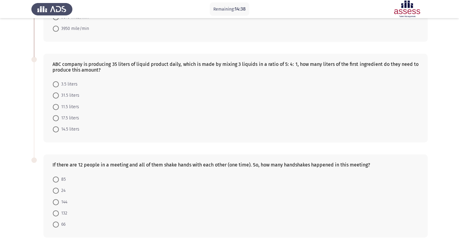
click at [56, 121] on span at bounding box center [56, 118] width 6 height 6
click at [56, 121] on input "17.5 liters" at bounding box center [56, 118] width 6 height 6
radio input "true"
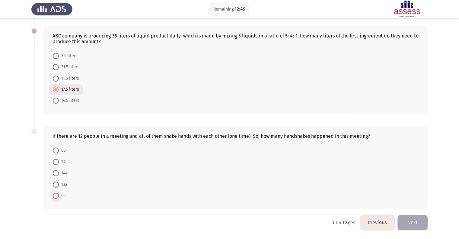
click at [54, 198] on span at bounding box center [56, 196] width 6 height 6
click at [54, 198] on input "66" at bounding box center [56, 196] width 6 height 6
radio input "true"
click at [416, 225] on button "Next" at bounding box center [413, 222] width 30 height 15
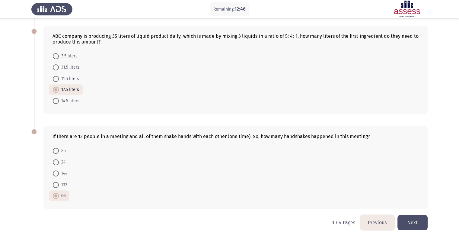
scroll to position [0, 0]
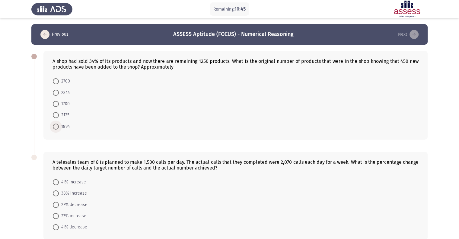
click at [57, 130] on span at bounding box center [56, 127] width 6 height 6
click at [57, 130] on input "1894" at bounding box center [56, 127] width 6 height 6
radio input "true"
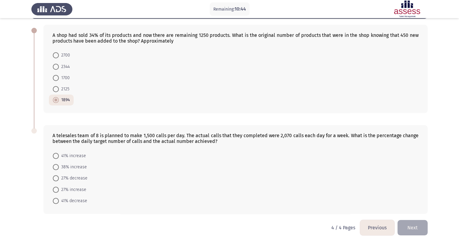
scroll to position [40, 0]
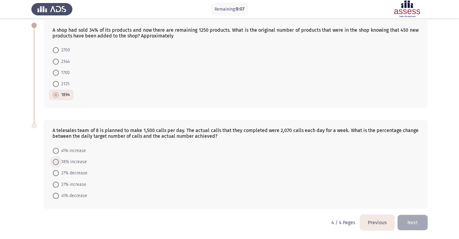
click at [71, 162] on span "38% increase" at bounding box center [73, 161] width 28 height 7
click at [59, 162] on input "38% increase" at bounding box center [56, 162] width 6 height 6
radio input "true"
click at [421, 221] on button "Next" at bounding box center [413, 222] width 30 height 15
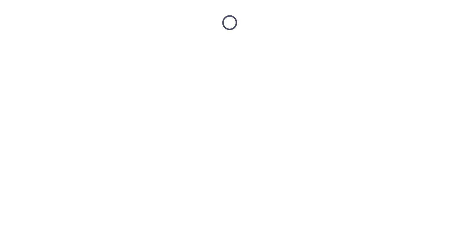
scroll to position [0, 0]
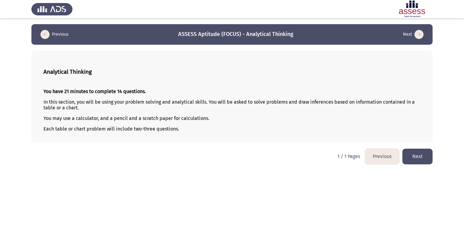
click at [425, 164] on button "Next" at bounding box center [417, 156] width 30 height 15
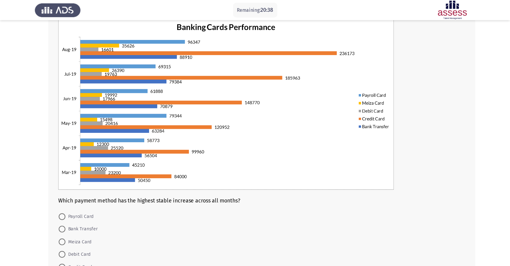
scroll to position [41, 0]
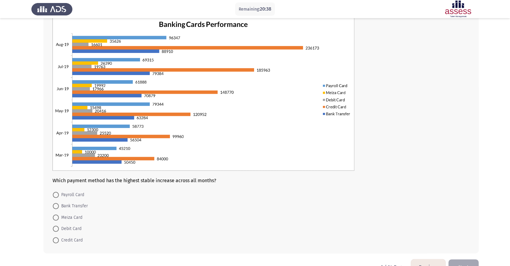
drag, startPoint x: 444, startPoint y: 14, endPoint x: 392, endPoint y: 189, distance: 182.1
click at [392, 189] on div "Which payment method has the highest stable increase across all months? Payroll…" at bounding box center [261, 130] width 436 height 243
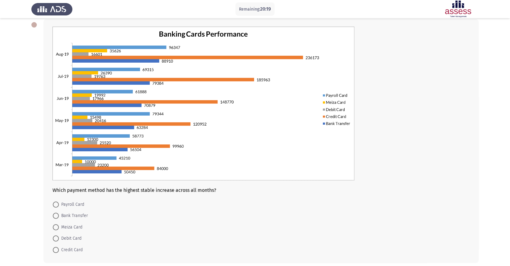
scroll to position [63, 0]
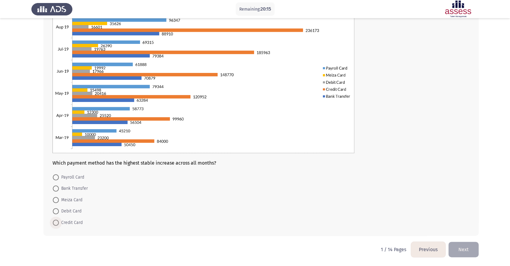
click at [57, 221] on span at bounding box center [56, 222] width 6 height 6
click at [57, 221] on input "Credit Card" at bounding box center [56, 222] width 6 height 6
radio input "true"
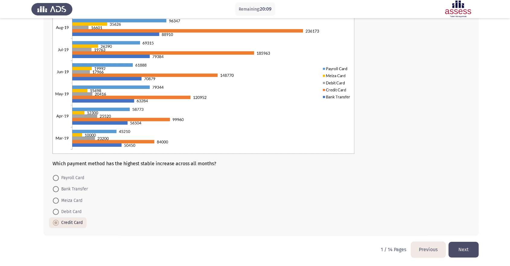
click at [463, 239] on button "Next" at bounding box center [464, 248] width 30 height 15
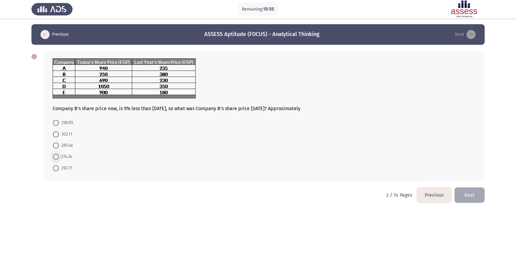
click at [67, 160] on span "274.34" at bounding box center [65, 156] width 13 height 7
click at [59, 159] on input "274.34" at bounding box center [56, 156] width 6 height 6
radio input "true"
click at [464, 202] on button "Next" at bounding box center [469, 193] width 30 height 15
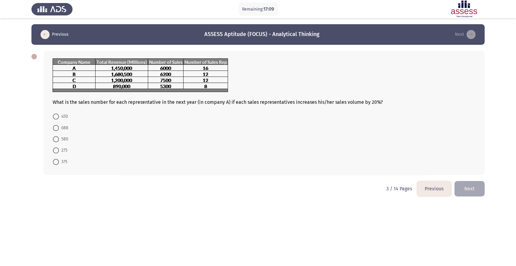
click at [60, 119] on span "450" at bounding box center [63, 116] width 9 height 7
click at [59, 119] on input "450" at bounding box center [56, 116] width 6 height 6
radio input "true"
click at [464, 188] on button "Next" at bounding box center [469, 187] width 30 height 15
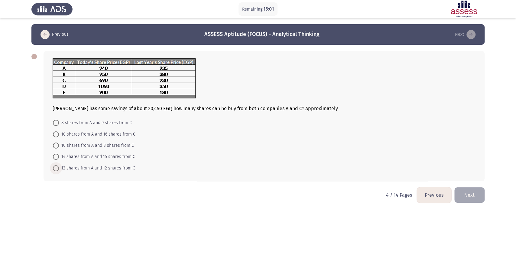
click at [92, 172] on span "12 shares from A and 12 shares from C" at bounding box center [97, 167] width 76 height 7
click at [59, 171] on input "12 shares from A and 12 shares from C" at bounding box center [56, 168] width 6 height 6
radio input "true"
click at [464, 197] on button "Next" at bounding box center [469, 193] width 30 height 15
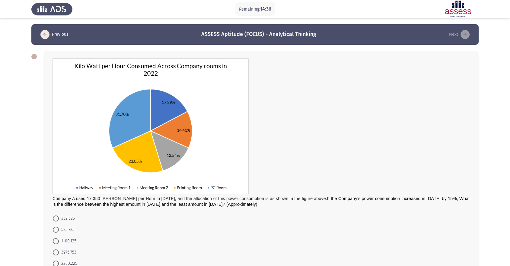
scroll to position [46, 0]
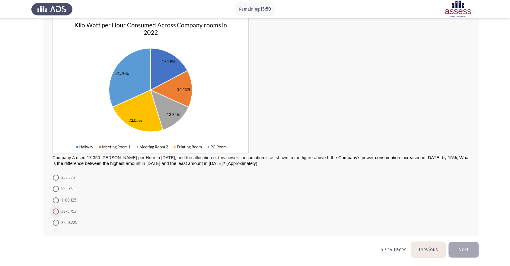
click at [66, 209] on span "3975.753" at bounding box center [68, 211] width 18 height 7
click at [59, 209] on input "3975.753" at bounding box center [56, 211] width 6 height 6
radio input "true"
click at [464, 239] on button "Next" at bounding box center [464, 248] width 30 height 15
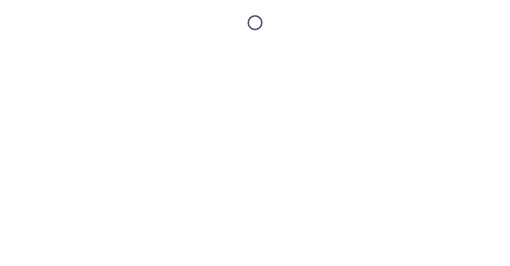
scroll to position [0, 0]
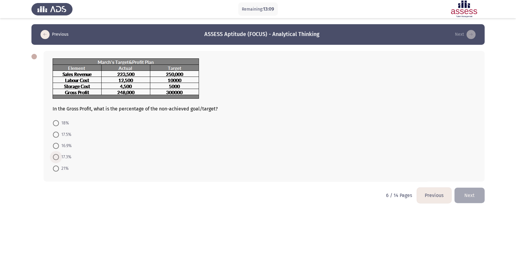
click at [62, 160] on span "17.3%" at bounding box center [65, 156] width 12 height 7
click at [59, 160] on input "17.3%" at bounding box center [56, 157] width 6 height 6
radio input "true"
click at [464, 201] on button "Next" at bounding box center [469, 194] width 30 height 15
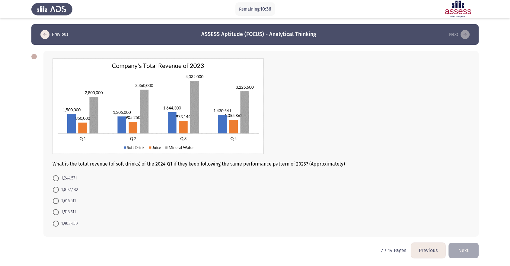
click at [70, 214] on span "1,516,511" at bounding box center [67, 211] width 17 height 7
click at [59, 214] on input "1,516,511" at bounding box center [56, 212] width 6 height 6
radio input "true"
click at [458, 239] on button "Next" at bounding box center [464, 249] width 30 height 15
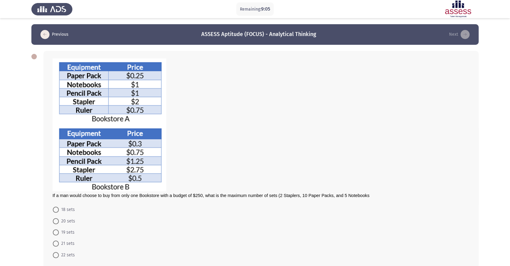
click at [67, 236] on span "19 sets" at bounding box center [67, 231] width 16 height 7
click at [59, 235] on input "19 sets" at bounding box center [56, 232] width 6 height 6
radio input "true"
click at [73, 239] on span "21 sets" at bounding box center [67, 242] width 16 height 7
click at [59, 239] on input "21 sets" at bounding box center [56, 243] width 6 height 6
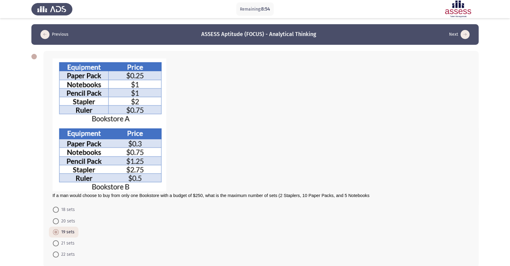
radio input "true"
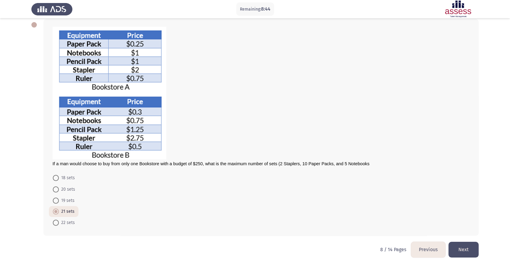
click at [463, 239] on button "Next" at bounding box center [464, 248] width 30 height 15
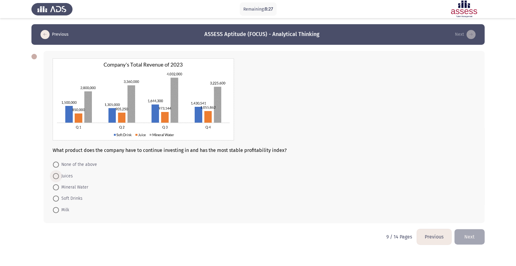
click at [66, 179] on span "Juices" at bounding box center [66, 175] width 14 height 7
click at [59, 179] on input "Juices" at bounding box center [56, 176] width 6 height 6
radio input "true"
click at [57, 178] on span at bounding box center [56, 175] width 6 height 6
click at [57, 178] on input "Juices" at bounding box center [56, 175] width 6 height 6
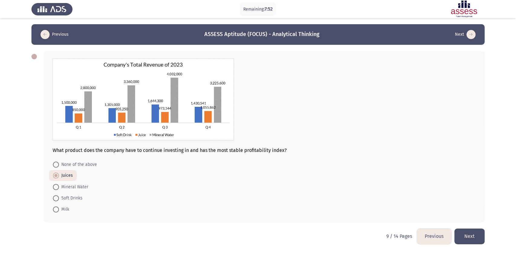
click at [464, 239] on button "Next" at bounding box center [469, 235] width 30 height 15
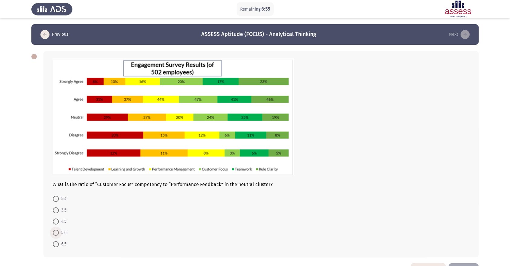
click at [56, 235] on span at bounding box center [56, 232] width 6 height 6
click at [56, 235] on input "5:6" at bounding box center [56, 232] width 6 height 6
radio input "true"
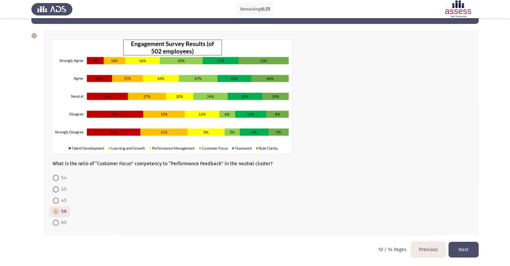
click at [459, 239] on button "Next" at bounding box center [464, 248] width 30 height 15
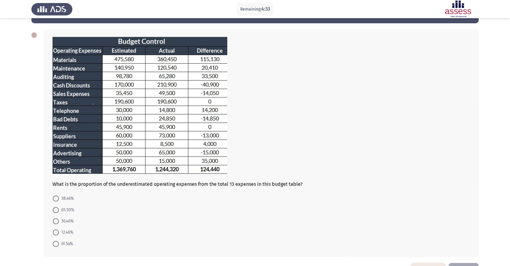
scroll to position [47, 0]
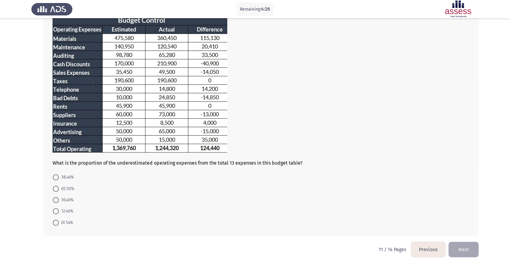
click at [64, 214] on span "12.46%" at bounding box center [66, 210] width 14 height 7
click at [59, 214] on input "12.46%" at bounding box center [56, 211] width 6 height 6
radio input "true"
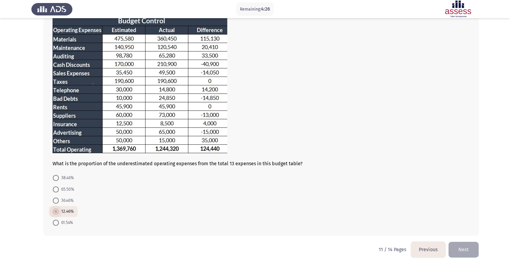
scroll to position [47, 0]
click at [462, 239] on button "Next" at bounding box center [464, 248] width 30 height 15
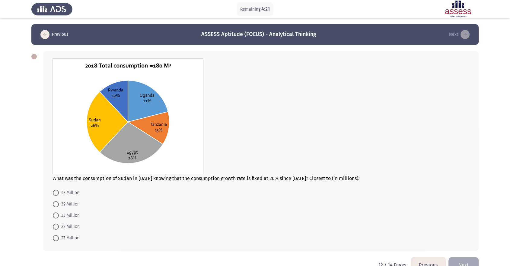
scroll to position [18, 0]
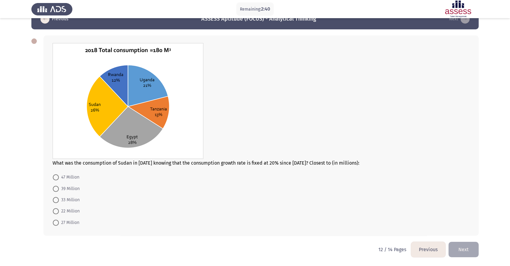
click at [72, 202] on span "33 Million" at bounding box center [69, 199] width 21 height 7
click at [59, 202] on input "33 Million" at bounding box center [56, 200] width 6 height 6
radio input "true"
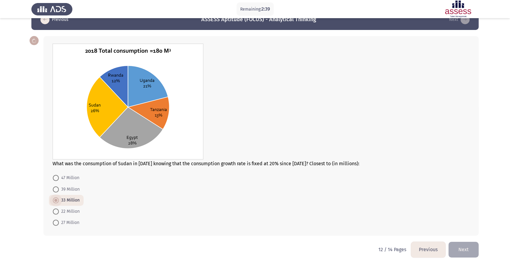
scroll to position [18, 0]
click at [464, 239] on button "Next" at bounding box center [464, 248] width 30 height 15
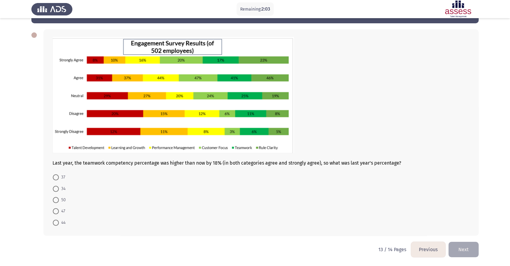
scroll to position [33, 0]
click at [54, 202] on span at bounding box center [56, 200] width 6 height 6
click at [54, 202] on input "50" at bounding box center [56, 200] width 6 height 6
radio input "true"
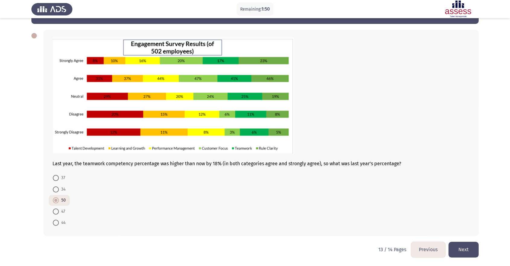
click at [464, 239] on button "Next" at bounding box center [464, 248] width 30 height 15
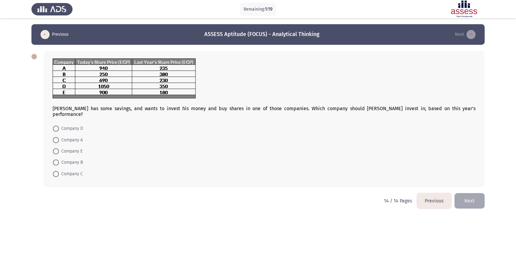
click at [79, 132] on span "Company D" at bounding box center [71, 128] width 24 height 7
click at [59, 131] on input "Company D" at bounding box center [56, 128] width 6 height 6
radio input "true"
click at [464, 205] on button "Next" at bounding box center [469, 199] width 30 height 15
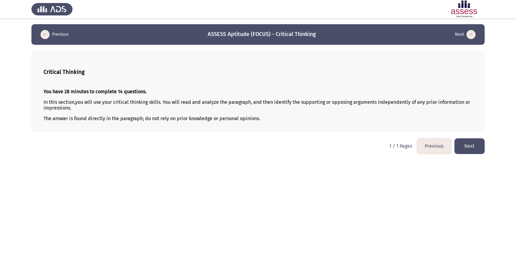
click at [464, 153] on button "Next" at bounding box center [469, 145] width 30 height 15
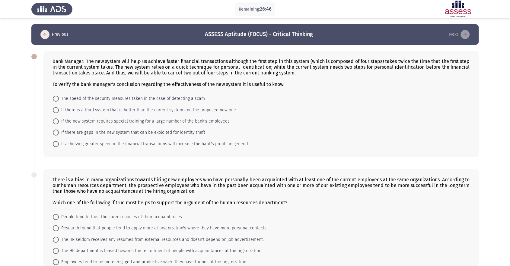
click at [157, 125] on span "If the new system requires special training for a large number of the bank's em…" at bounding box center [144, 121] width 171 height 7
click at [59, 124] on input "If the new system requires special training for a large number of the bank's em…" at bounding box center [56, 121] width 6 height 6
radio input "true"
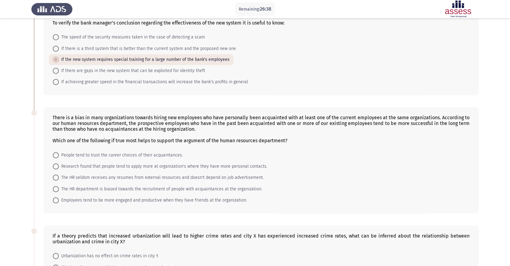
scroll to position [62, 0]
click at [131, 203] on span "Employees tend to be more engaged and productive when they have friends at the …" at bounding box center [153, 199] width 188 height 7
click at [59, 203] on input "Employees tend to be more engaged and productive when they have friends at the …" at bounding box center [56, 200] width 6 height 6
radio input "true"
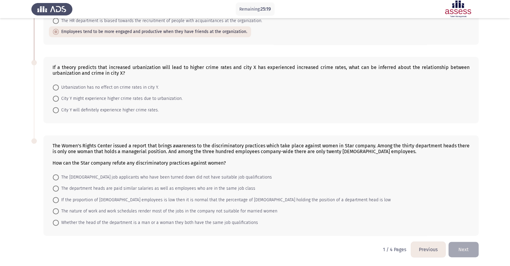
scroll to position [240, 0]
click at [150, 102] on span "City Y might experience higher crime rates due to urbanization." at bounding box center [121, 98] width 124 height 7
click at [59, 101] on input "City Y might experience higher crime rates due to urbanization." at bounding box center [56, 98] width 6 height 6
radio input "true"
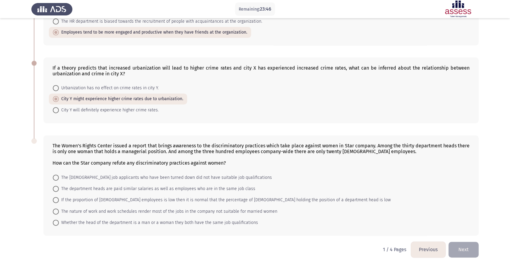
scroll to position [273, 0]
click at [218, 199] on span "If the proportion of female employees is low then it is normal that the percent…" at bounding box center [225, 199] width 332 height 7
click at [59, 199] on input "If the proportion of female employees is low then it is normal that the percent…" at bounding box center [56, 200] width 6 height 6
radio input "true"
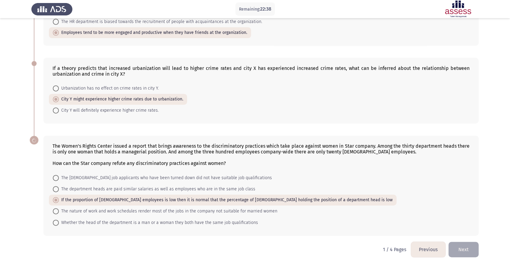
scroll to position [272, 0]
click at [464, 239] on button "Next" at bounding box center [464, 248] width 30 height 15
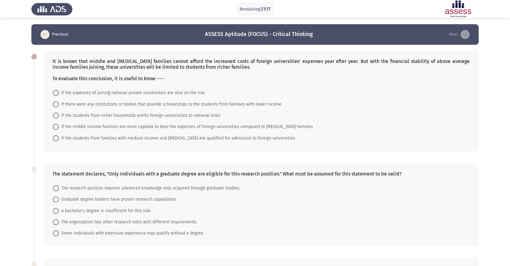
click at [132, 108] on span "If there were any institutions or bodies that provide scholarships to the stude…" at bounding box center [170, 104] width 223 height 7
click at [59, 107] on input "If there were any institutions or bodies that provide scholarships to the stude…" at bounding box center [56, 104] width 6 height 6
radio input "true"
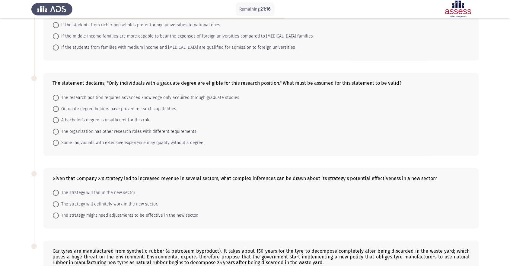
scroll to position [91, 0]
click at [98, 123] on span "A bachelor's degree is insufficient for this role." at bounding box center [105, 119] width 93 height 7
click at [59, 122] on input "A bachelor's degree is insufficient for this role." at bounding box center [56, 119] width 6 height 6
radio input "true"
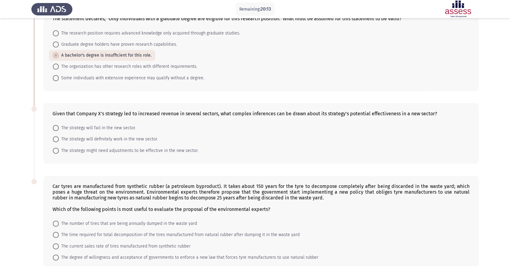
scroll to position [159, 0]
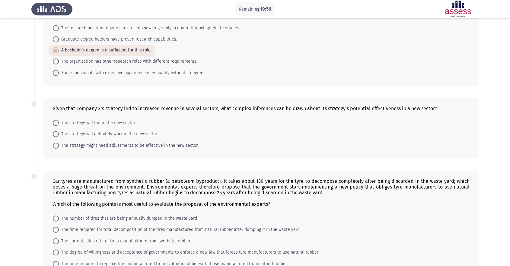
click at [197, 150] on mat-radio-button "The strategy might need adjustments to be effective in the new sector." at bounding box center [125, 144] width 153 height 11
click at [162, 149] on span "The strategy might need adjustments to be effective in the new sector." at bounding box center [129, 145] width 140 height 7
click at [59, 148] on input "The strategy might need adjustments to be effective in the new sector." at bounding box center [56, 145] width 6 height 6
radio input "true"
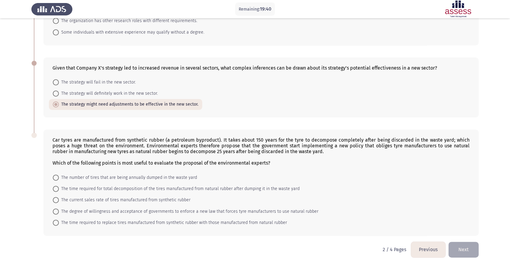
scroll to position [244, 0]
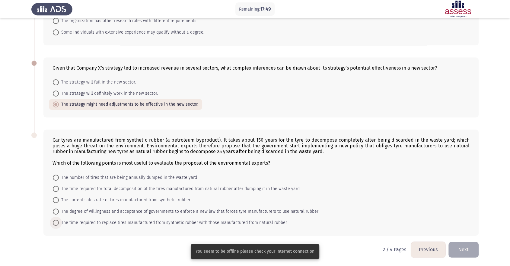
click at [208, 222] on span "The time required to replace tires manufactured from synthetic rubber with thos…" at bounding box center [173, 222] width 228 height 7
click at [59, 222] on input "The time required to replace tires manufactured from synthetic rubber with thos…" at bounding box center [56, 222] width 6 height 6
radio input "true"
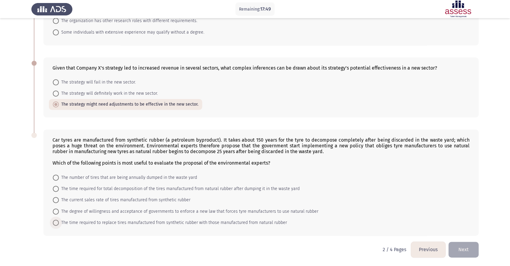
scroll to position [243, 0]
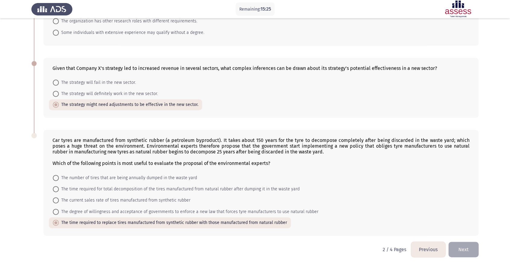
click at [464, 214] on div "Car tyres are manufactured from synthetic rubber (a petroleum byproduct). It ta…" at bounding box center [261, 182] width 436 height 105
click at [464, 228] on app-assessment-container "Remaining: 15:21 Previous ASSESS Aptitude (FOCUS) - Critical Thinking Next It i…" at bounding box center [255, 32] width 510 height 417
click at [464, 239] on button "Next" at bounding box center [464, 248] width 30 height 15
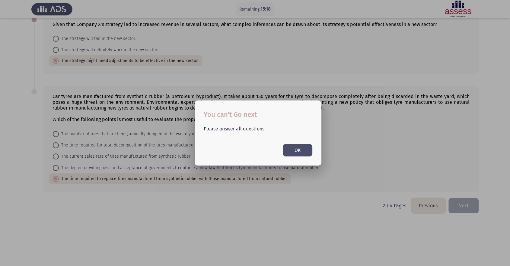
click at [303, 152] on button "OK" at bounding box center [298, 150] width 30 height 12
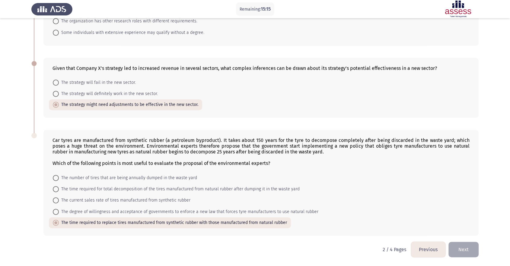
scroll to position [237, 0]
click at [404, 154] on div "Car tyres are manufactured from synthetic rubber (a petroleum byproduct). It ta…" at bounding box center [261, 151] width 417 height 29
click at [462, 239] on button "Next" at bounding box center [464, 248] width 30 height 15
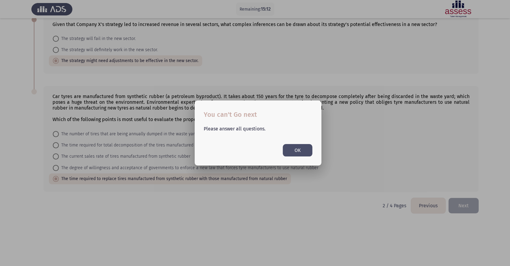
click at [322, 164] on div at bounding box center [255, 133] width 510 height 266
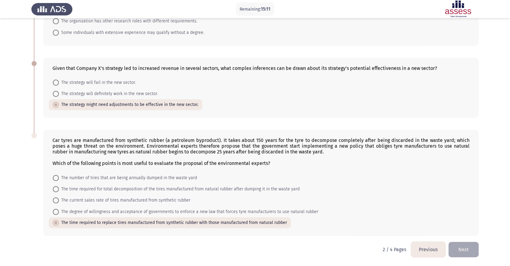
click at [115, 207] on mat-radio-button "The degree of willingness and acceptance of governments to enforce a new law th…" at bounding box center [186, 210] width 274 height 11
click at [113, 210] on span "The degree of willingness and acceptance of governments to enforce a new law th…" at bounding box center [189, 211] width 260 height 7
click at [59, 210] on input "The degree of willingness and acceptance of governments to enforce a new law th…" at bounding box center [56, 211] width 6 height 6
radio input "true"
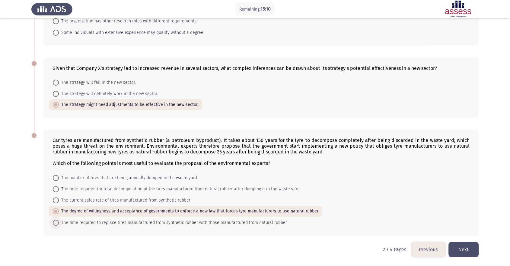
click at [106, 221] on span "The time required to replace tires manufactured from synthetic rubber with thos…" at bounding box center [173, 222] width 228 height 7
click at [59, 221] on input "The time required to replace tires manufactured from synthetic rubber with thos…" at bounding box center [56, 222] width 6 height 6
radio input "true"
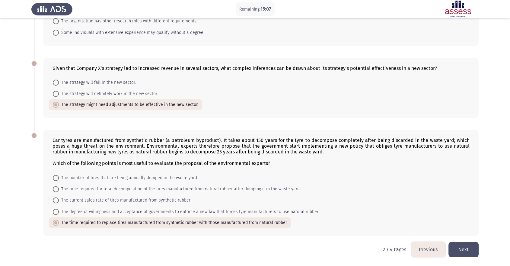
click at [464, 239] on button "Next" at bounding box center [464, 248] width 30 height 15
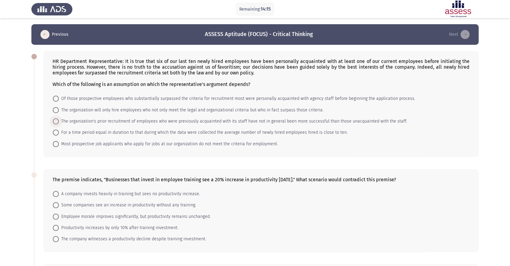
click at [131, 125] on span "The organization's prior recruitment of employees who were previously acquainte…" at bounding box center [233, 121] width 349 height 7
click at [59, 124] on input "The organization's prior recruitment of employees who were previously acquainte…" at bounding box center [56, 121] width 6 height 6
radio input "true"
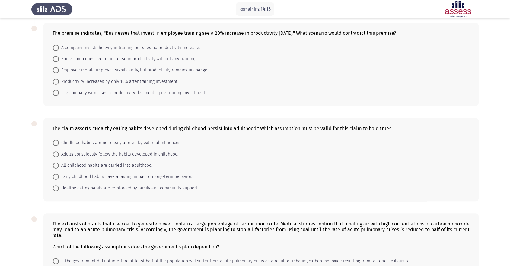
scroll to position [146, 0]
click at [181, 51] on span "A company invests heavily in training but sees no productivity increase." at bounding box center [129, 47] width 141 height 7
click at [59, 50] on input "A company invests heavily in training but sees no productivity increase." at bounding box center [56, 47] width 6 height 6
radio input "true"
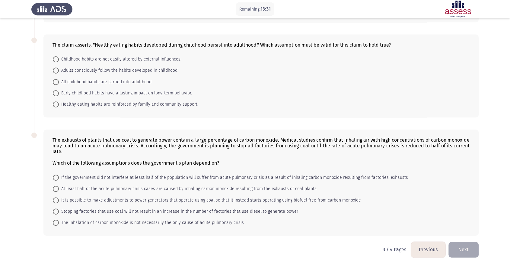
scroll to position [244, 0]
click at [155, 63] on span "Childhood habits are not easily altered by external influences." at bounding box center [120, 59] width 123 height 7
click at [59, 62] on input "Childhood habits are not easily altered by external influences." at bounding box center [56, 59] width 6 height 6
radio input "true"
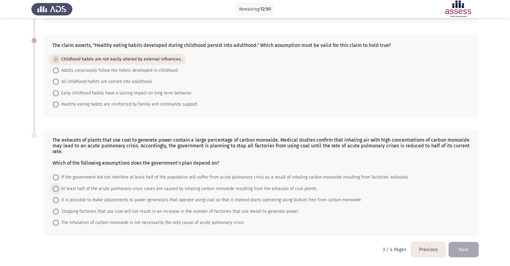
click at [207, 188] on span "At least half of the acute pulmonary crisis cases are caused by inhaling carbon…" at bounding box center [188, 188] width 258 height 7
click at [59, 188] on input "At least half of the acute pulmonary crisis cases are caused by inhaling carbon…" at bounding box center [56, 188] width 6 height 6
radio input "true"
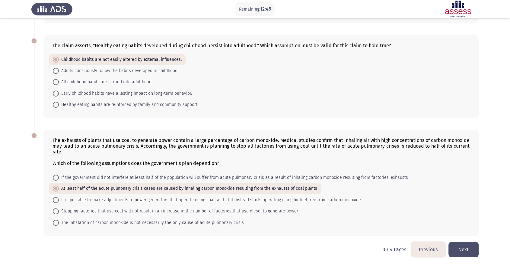
click at [464, 239] on button "Next" at bounding box center [464, 248] width 30 height 15
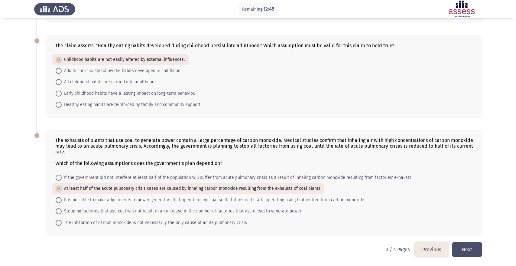
scroll to position [0, 0]
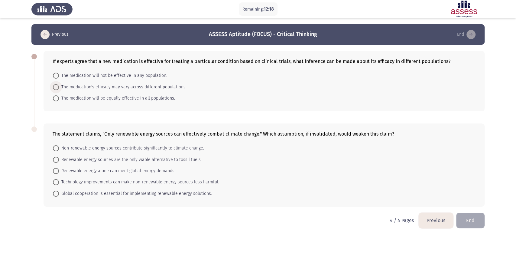
click at [164, 91] on span "The medication's efficacy may vary across different populations." at bounding box center [122, 86] width 127 height 7
click at [59, 90] on input "The medication's efficacy may vary across different populations." at bounding box center [56, 87] width 6 height 6
radio input "true"
click at [167, 163] on span "Renewable energy sources are the only viable alternative to fossil fuels." at bounding box center [130, 158] width 143 height 7
click at [59, 162] on input "Renewable energy sources are the only viable alternative to fossil fuels." at bounding box center [56, 159] width 6 height 6
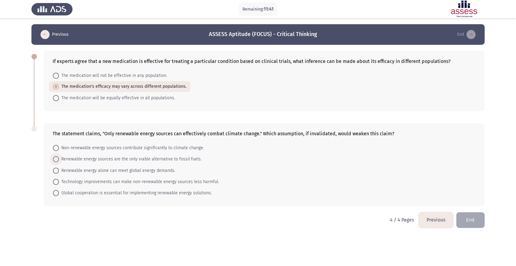
radio input "true"
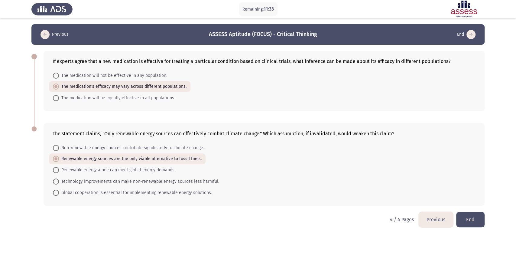
click at [464, 227] on button "End" at bounding box center [470, 218] width 28 height 15
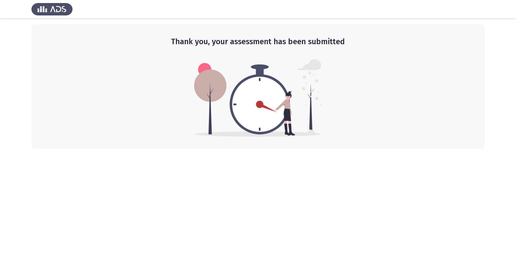
click at [304, 149] on html "Thank you, your assessment has been submitted" at bounding box center [258, 74] width 516 height 149
